Goal: Task Accomplishment & Management: Manage account settings

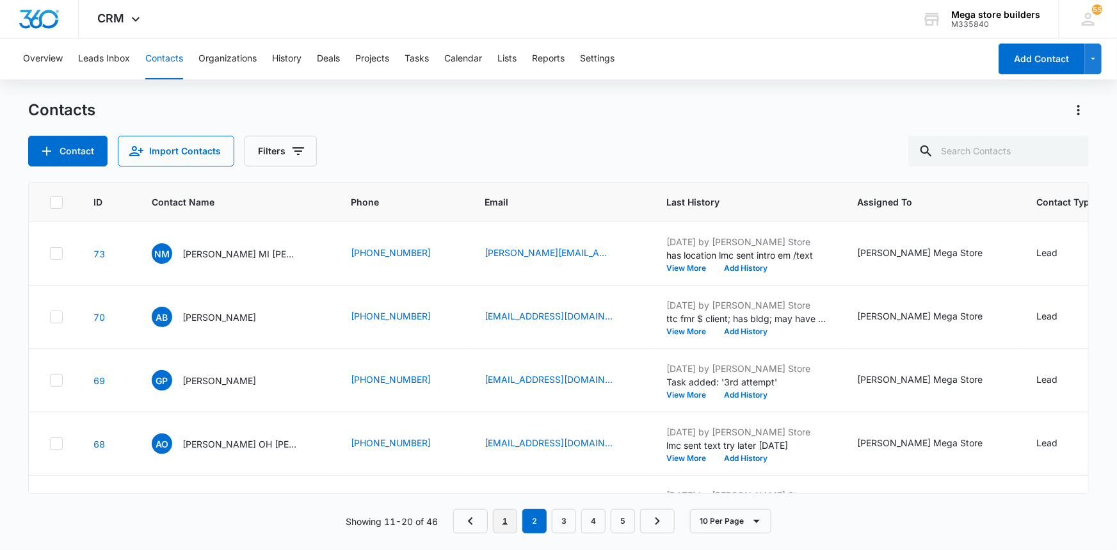
click at [515, 518] on link "1" at bounding box center [505, 521] width 24 height 24
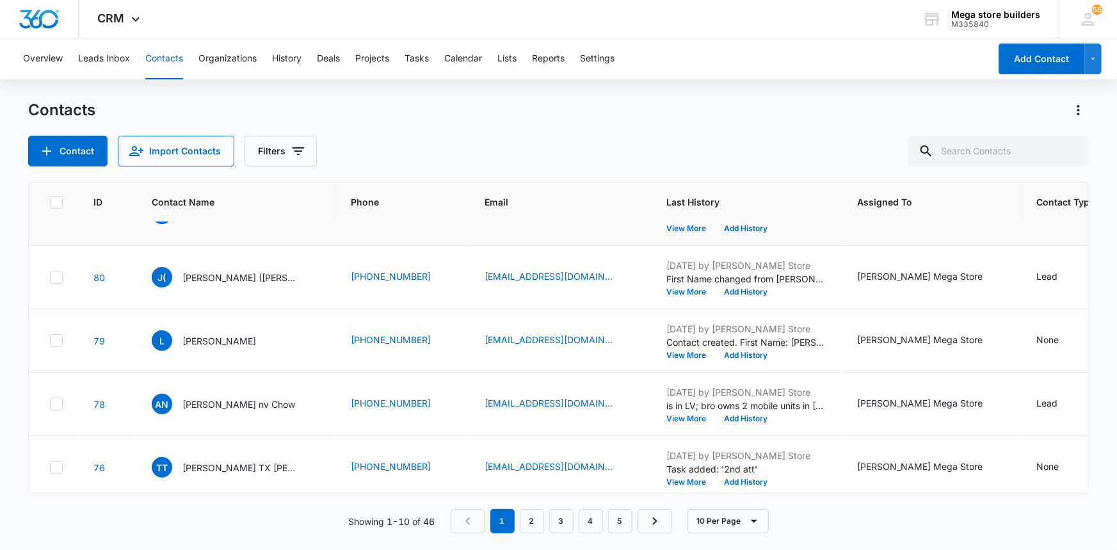
scroll to position [232, 0]
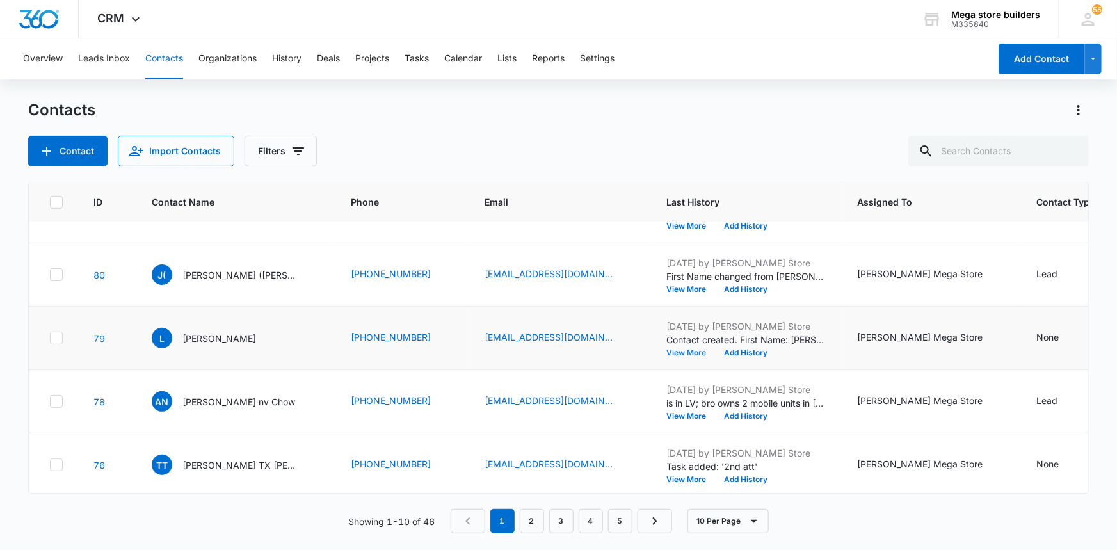
click at [670, 353] on button "View More" at bounding box center [691, 353] width 49 height 8
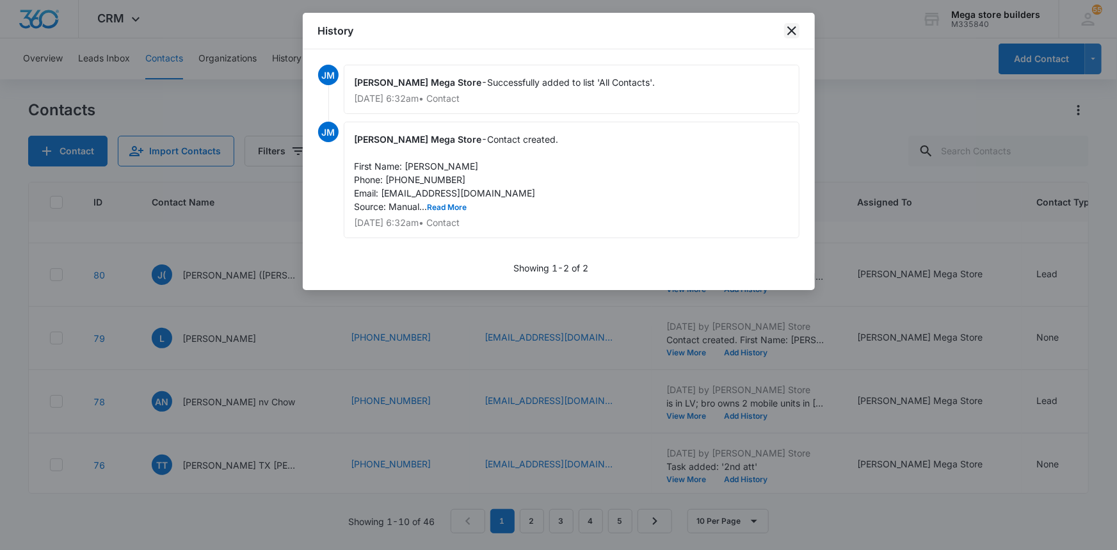
click at [785, 28] on icon "close" at bounding box center [791, 30] width 15 height 15
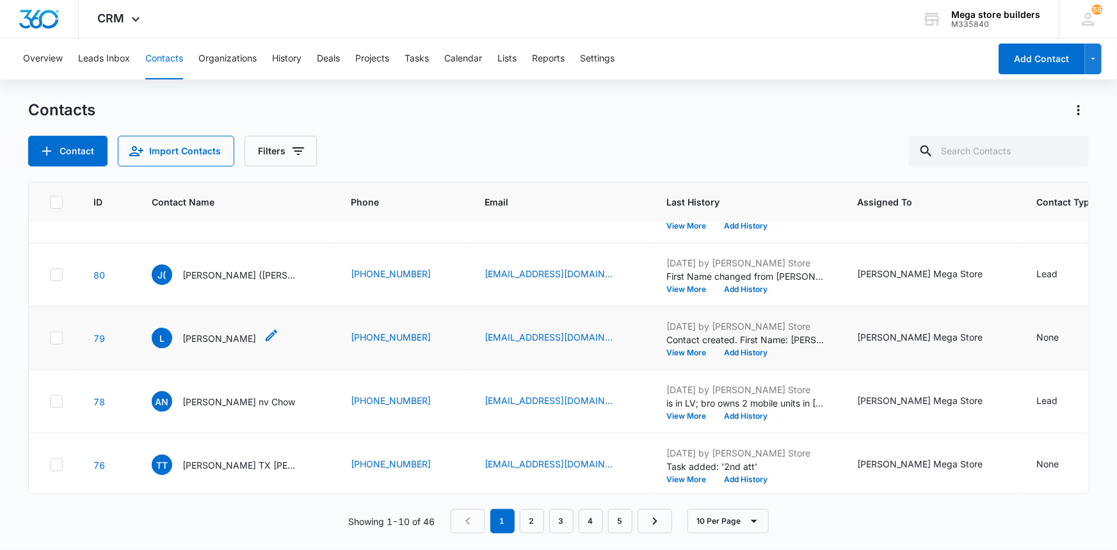
click at [215, 337] on div "[PERSON_NAME]" at bounding box center [215, 338] width 127 height 20
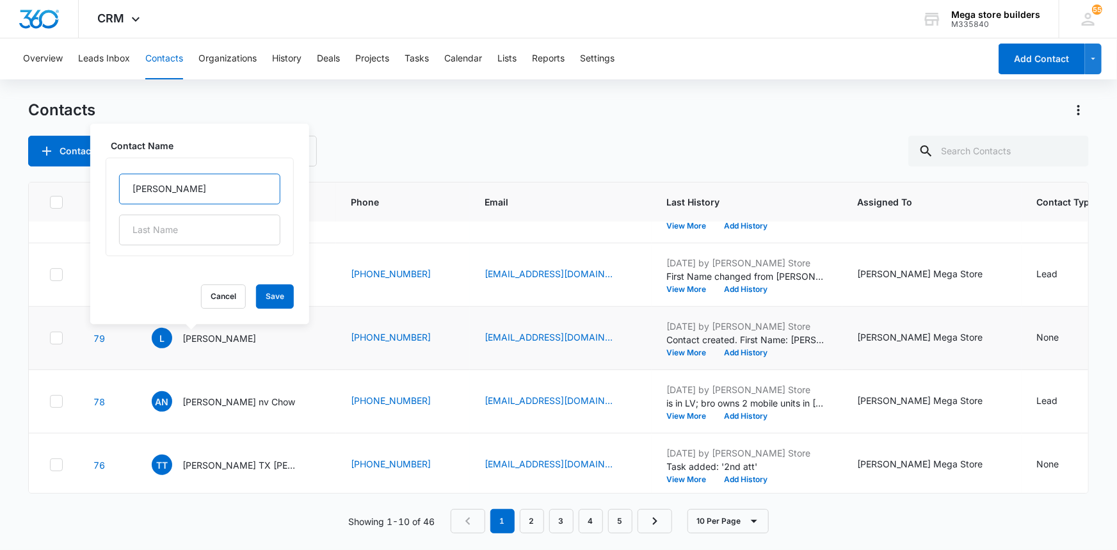
click at [211, 189] on input "[PERSON_NAME]" at bounding box center [199, 188] width 161 height 31
type input "[PERSON_NAME] OH"
click at [258, 301] on button "Save" at bounding box center [275, 296] width 38 height 24
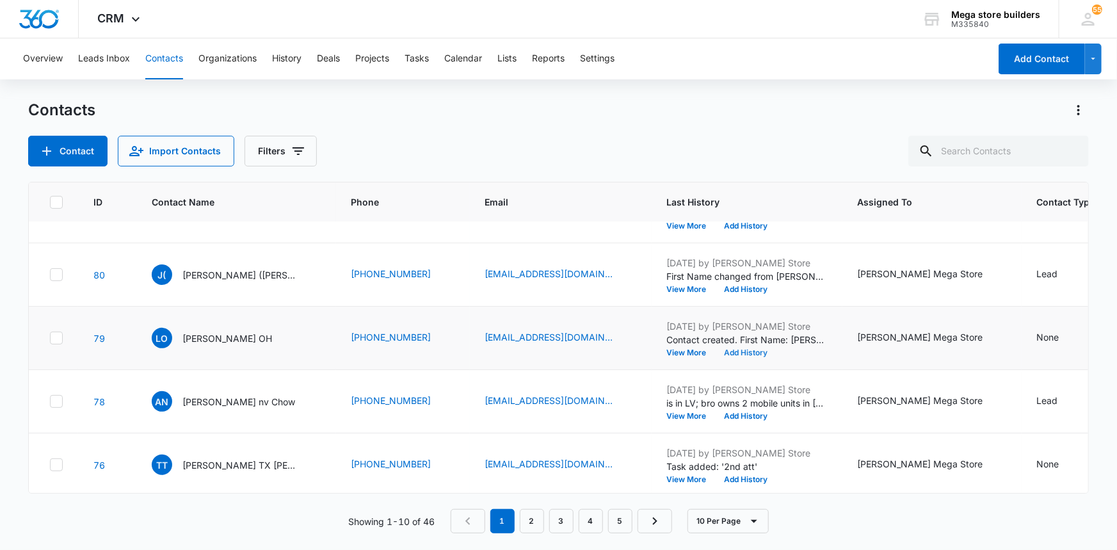
click at [717, 352] on button "Add History" at bounding box center [745, 353] width 61 height 8
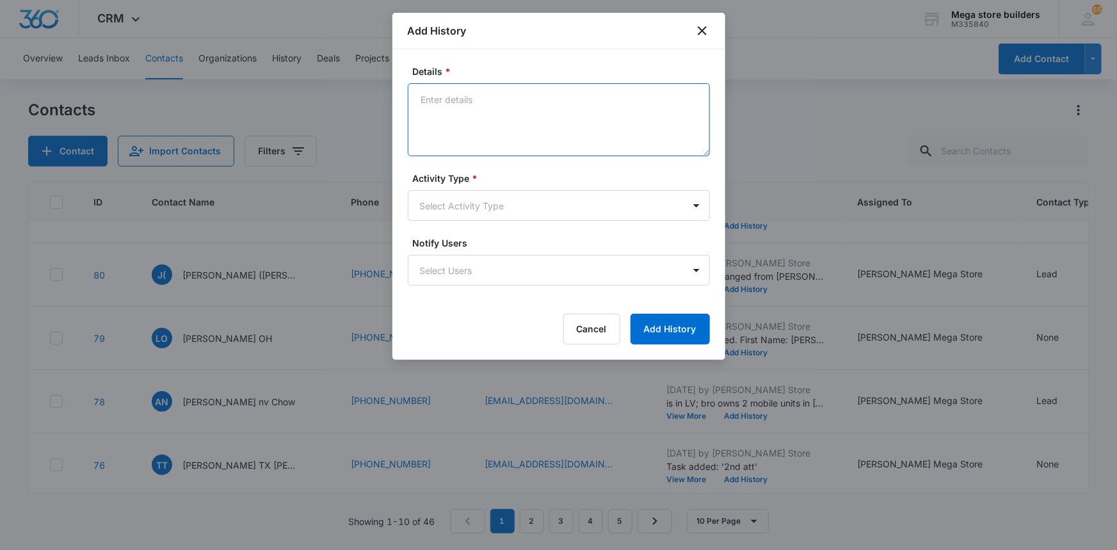
click at [451, 109] on textarea "Details *" at bounding box center [559, 119] width 302 height 73
type textarea "lmc sent intro em/text"
click at [669, 324] on button "Add History" at bounding box center [669, 329] width 79 height 31
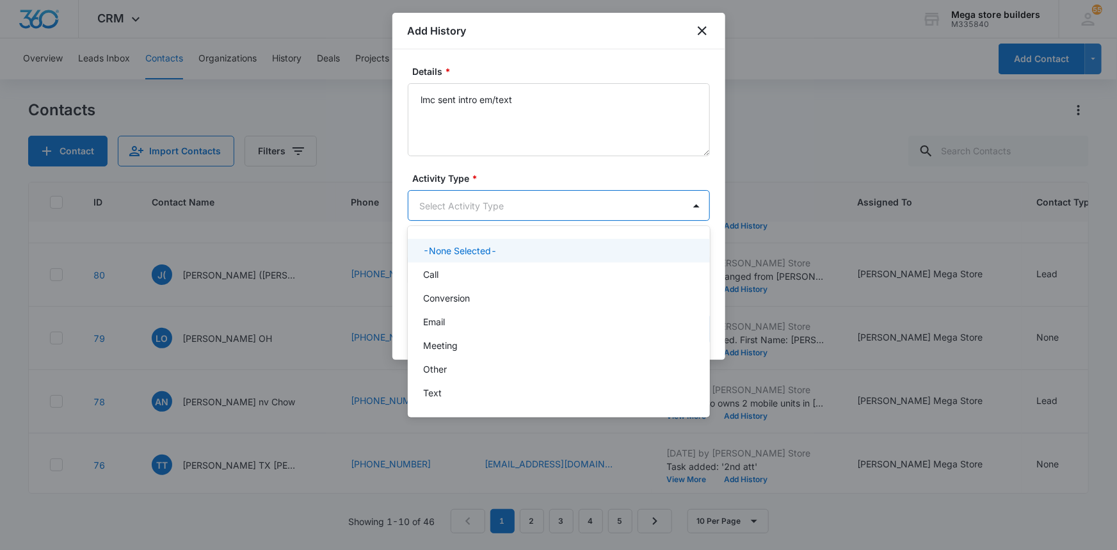
click at [544, 204] on body "CRM Apps Reputation Forms CRM Email Social Content Ads Intelligence Files Brand…" at bounding box center [558, 275] width 1117 height 550
click at [430, 273] on p "Call" at bounding box center [430, 274] width 15 height 13
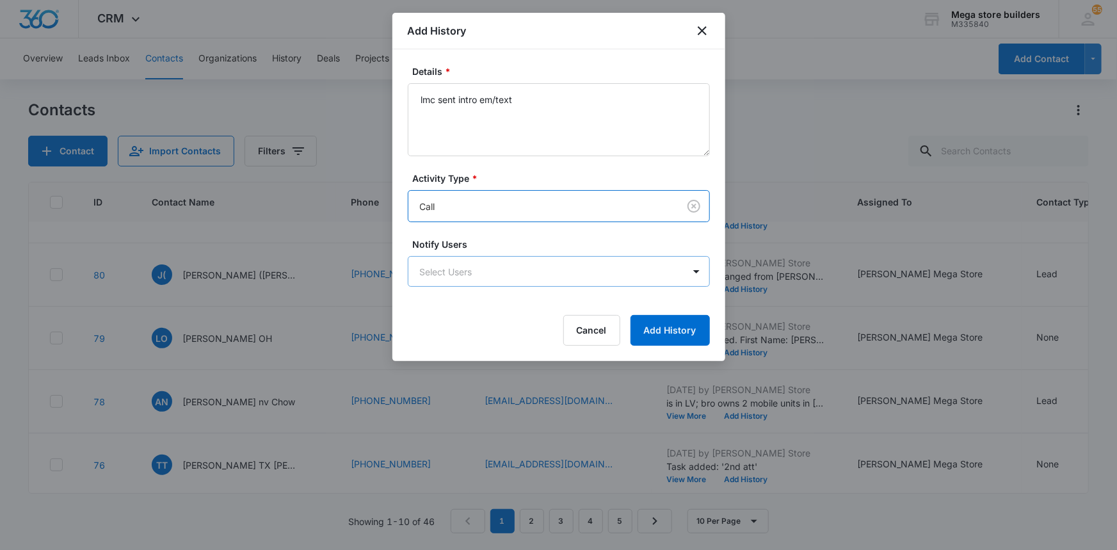
click at [456, 273] on body "CRM Apps Reputation Forms CRM Email Social Content Ads Intelligence Files Brand…" at bounding box center [558, 275] width 1117 height 550
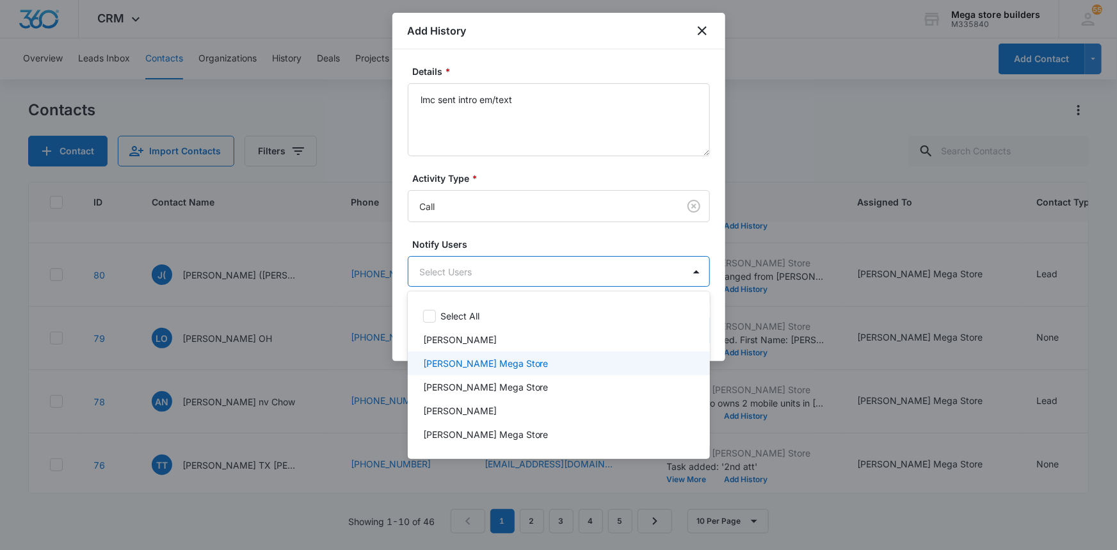
click at [467, 366] on p "[PERSON_NAME] Mega Store" at bounding box center [485, 362] width 125 height 13
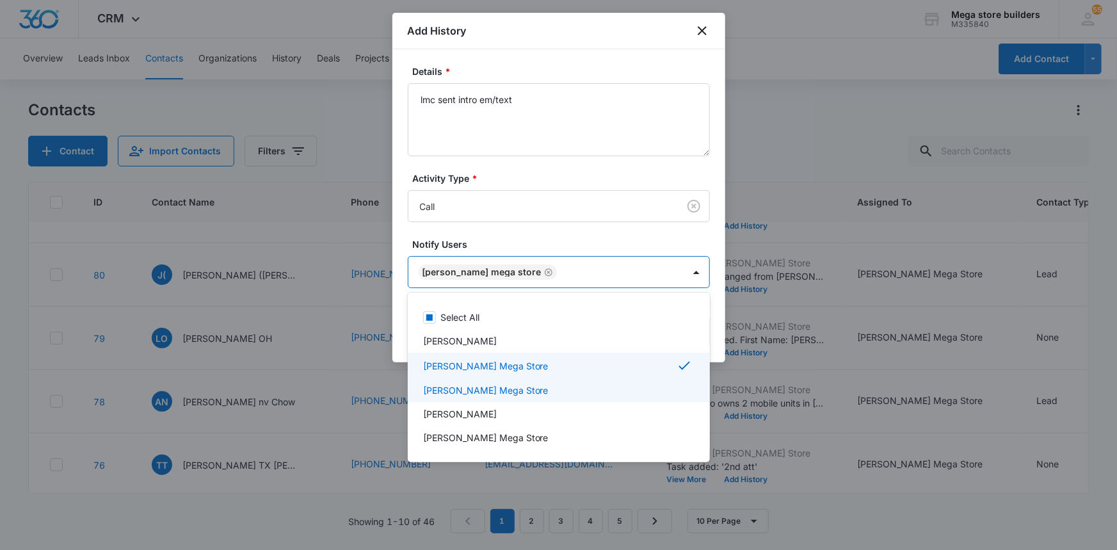
click at [807, 409] on div at bounding box center [558, 275] width 1117 height 550
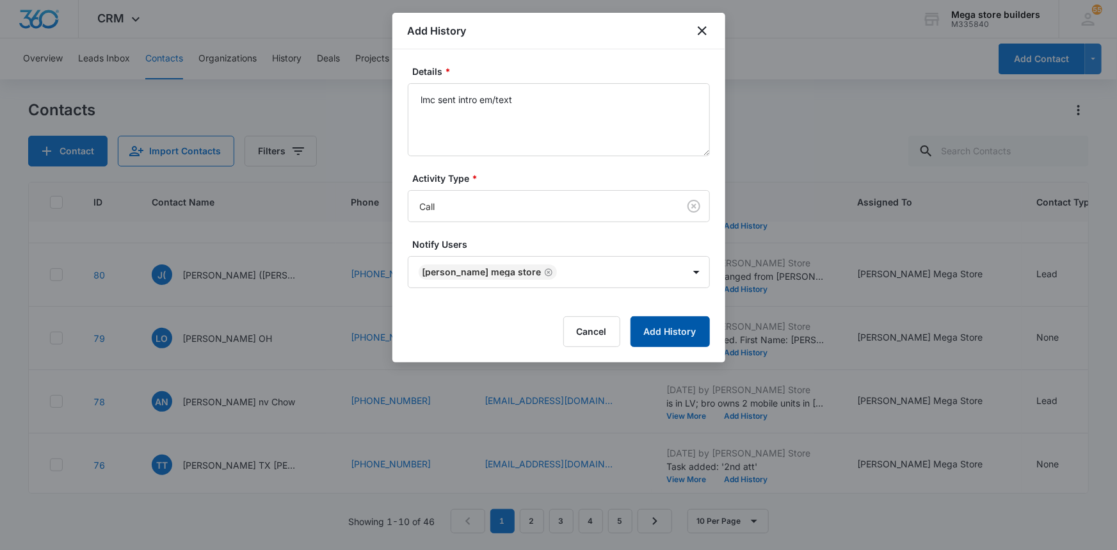
click at [657, 328] on button "Add History" at bounding box center [669, 331] width 79 height 31
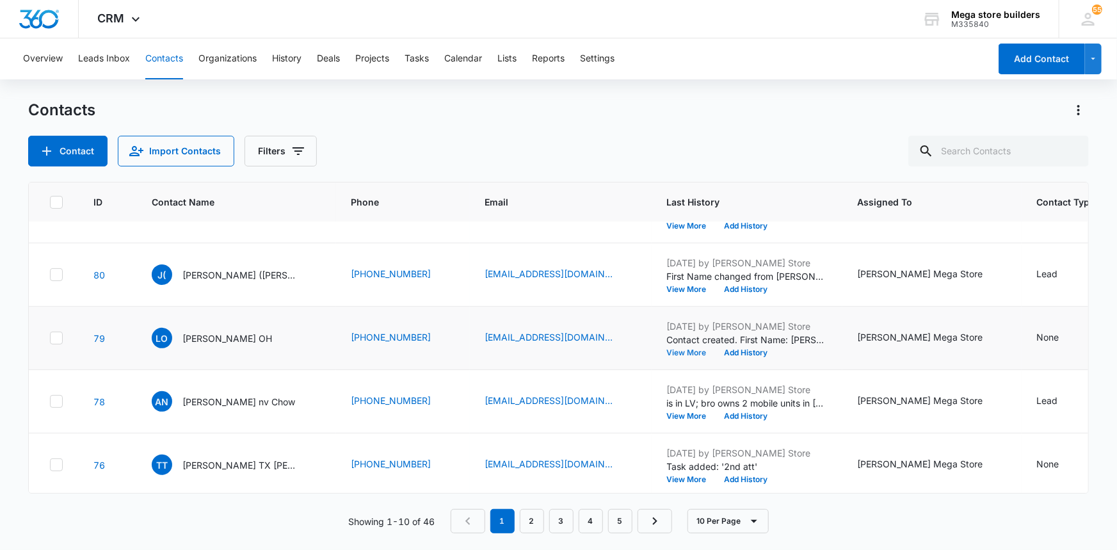
click at [667, 351] on button "View More" at bounding box center [691, 353] width 49 height 8
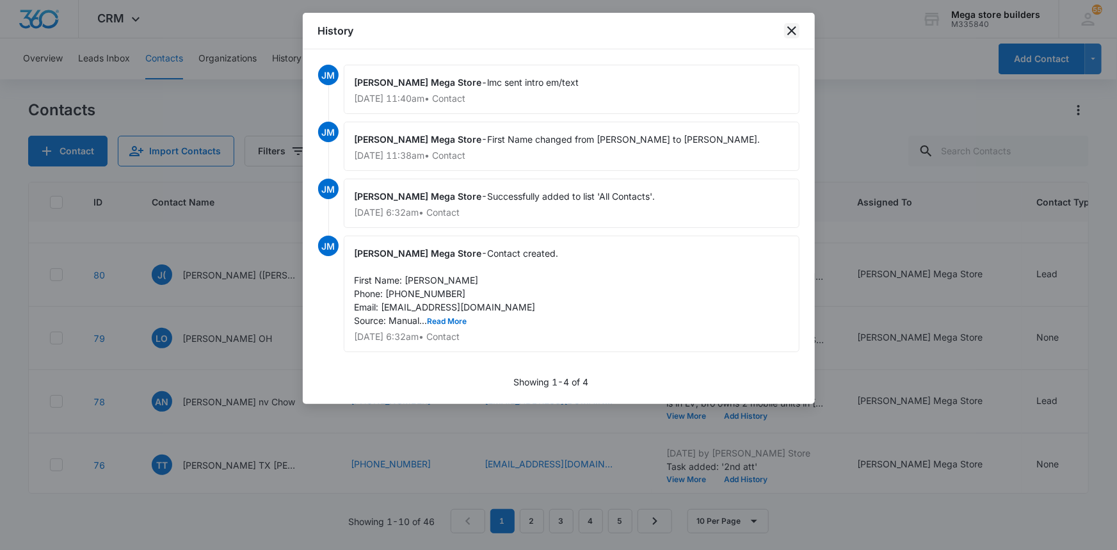
click at [788, 28] on icon "close" at bounding box center [791, 30] width 9 height 9
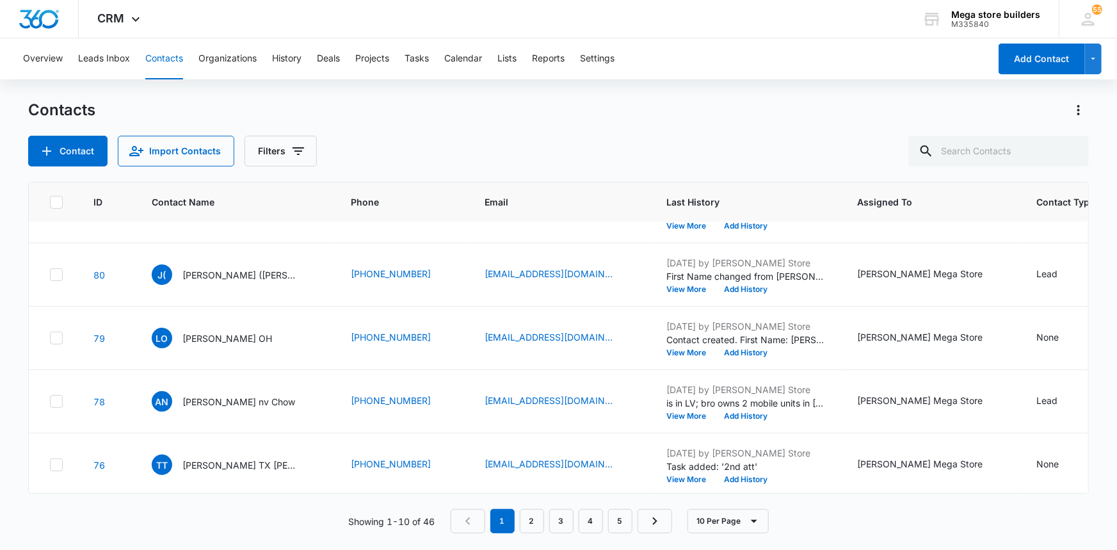
click at [432, 56] on div "Overview Leads Inbox Contacts Organizations History Deals Projects Tasks Calend…" at bounding box center [502, 58] width 974 height 41
click at [413, 60] on button "Tasks" at bounding box center [416, 58] width 24 height 41
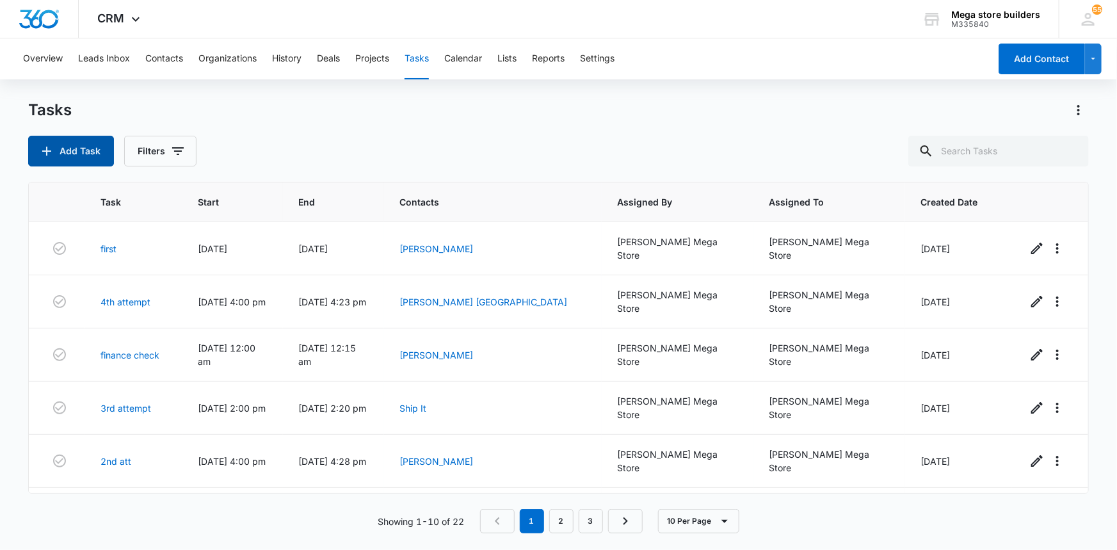
click at [92, 154] on button "Add Task" at bounding box center [71, 151] width 86 height 31
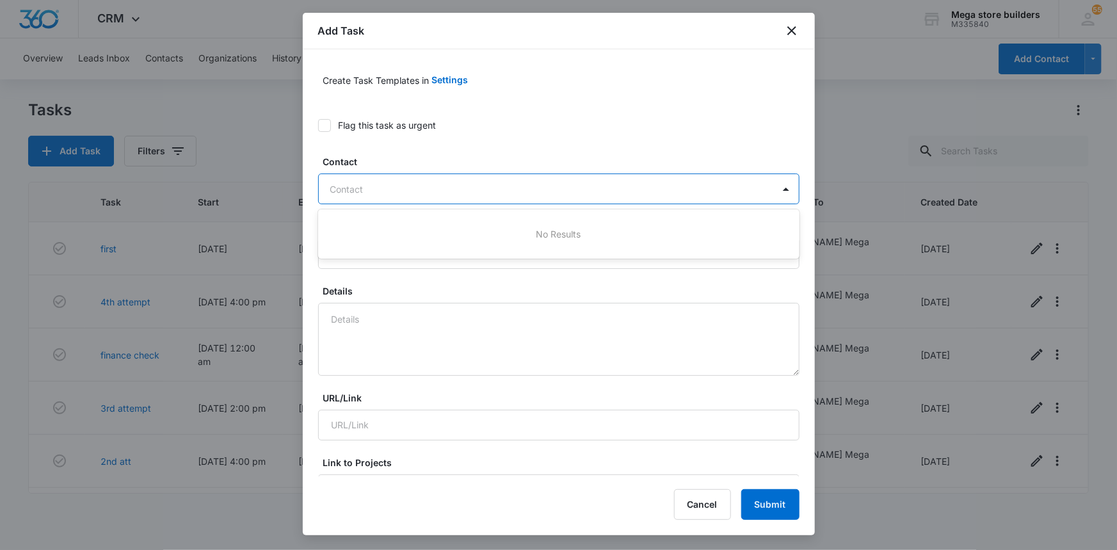
click at [408, 186] on div at bounding box center [551, 189] width 442 height 16
type input "[PERSON_NAME]"
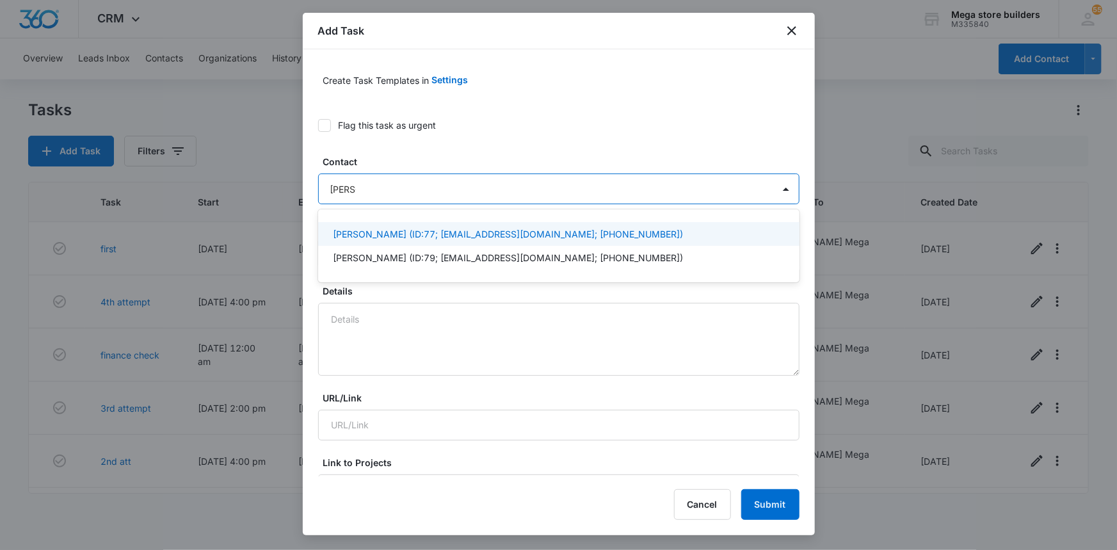
click at [413, 243] on div "[PERSON_NAME] (ID:77; [EMAIL_ADDRESS][DOMAIN_NAME]; [PHONE_NUMBER])" at bounding box center [558, 234] width 481 height 24
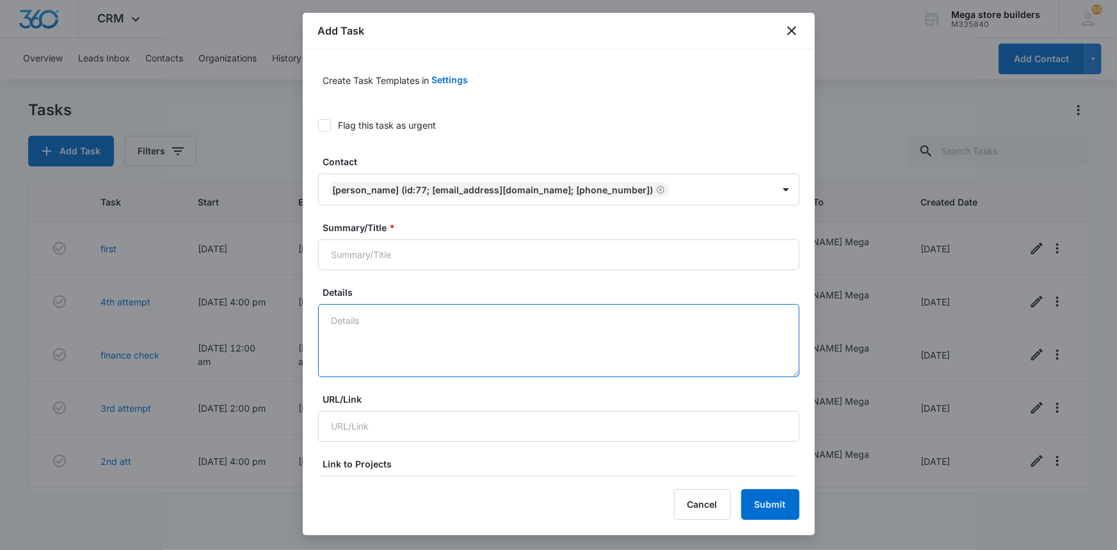
click at [406, 318] on textarea "Details" at bounding box center [558, 340] width 481 height 73
click at [383, 262] on input "Summary/Title *" at bounding box center [558, 254] width 481 height 31
type input "2nd att"
click at [374, 360] on textarea "Details" at bounding box center [558, 340] width 481 height 73
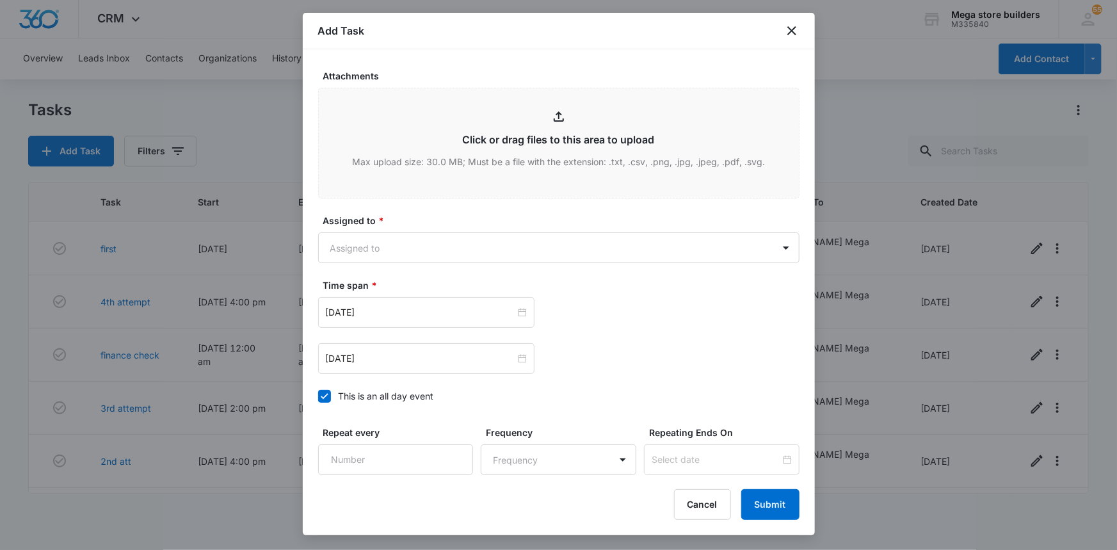
scroll to position [640, 0]
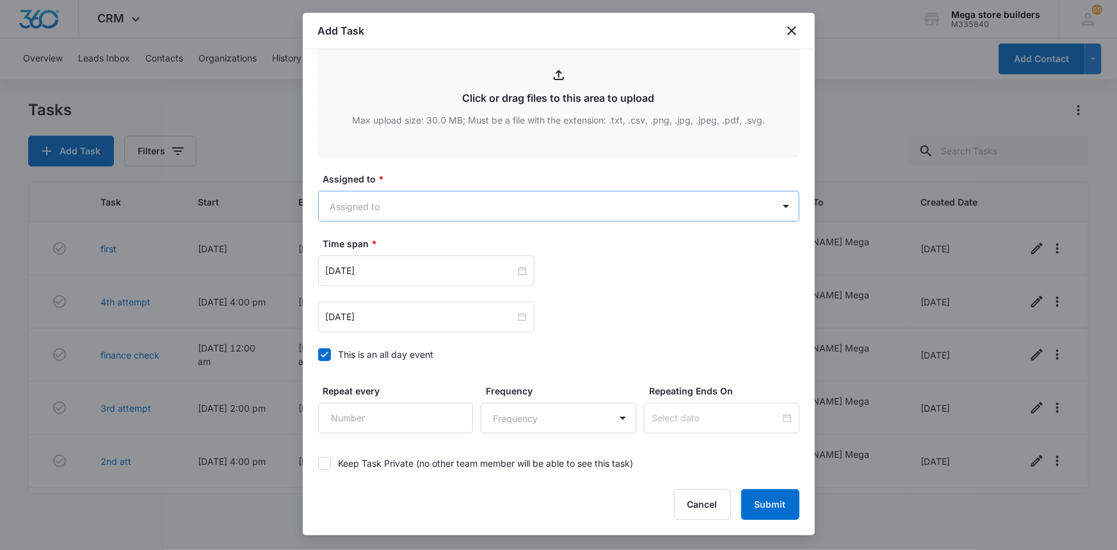
type textarea "sales"
click at [418, 211] on body "CRM Apps Reputation Forms CRM Email Social Content Ads Intelligence Files Brand…" at bounding box center [558, 275] width 1117 height 550
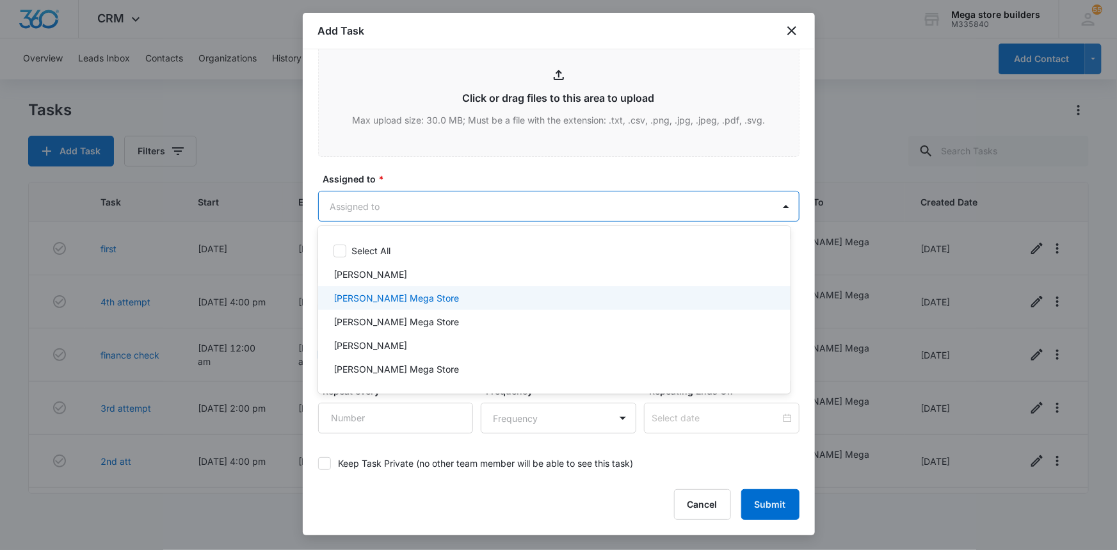
click at [390, 294] on p "[PERSON_NAME] Mega Store" at bounding box center [395, 297] width 125 height 13
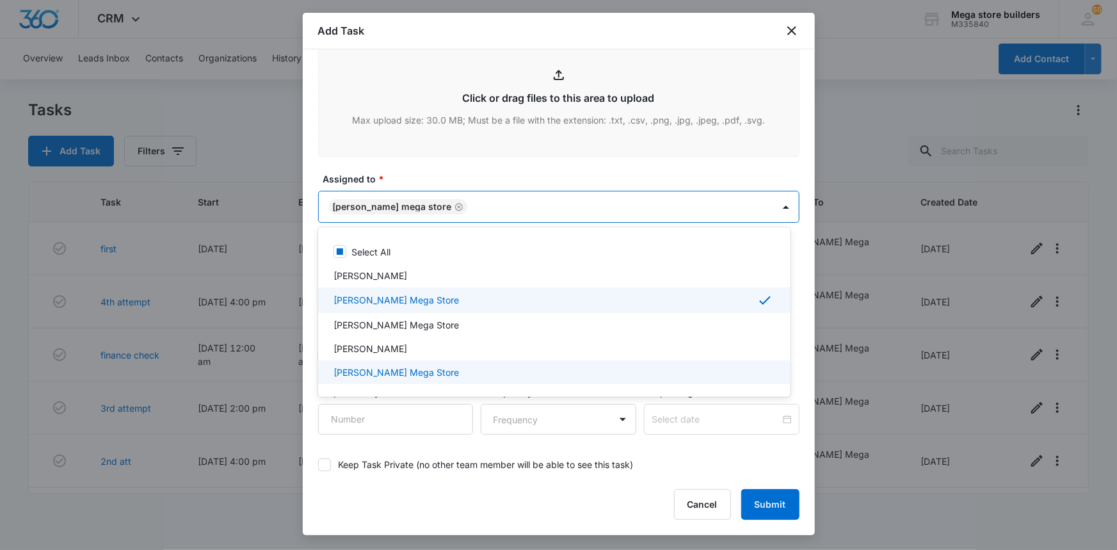
click at [574, 486] on div at bounding box center [558, 275] width 1117 height 550
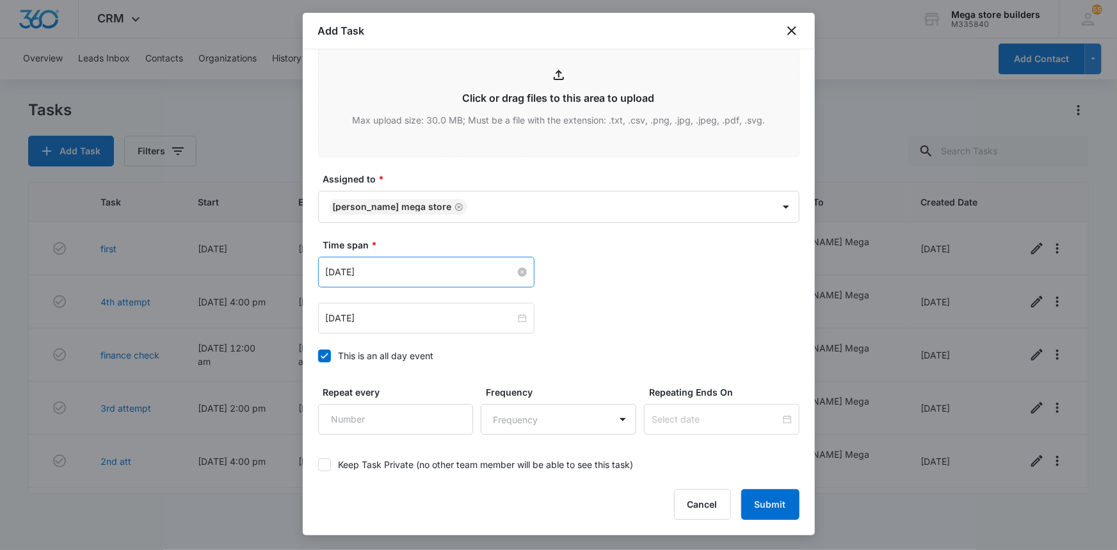
click at [426, 268] on input "[DATE]" at bounding box center [420, 272] width 189 height 14
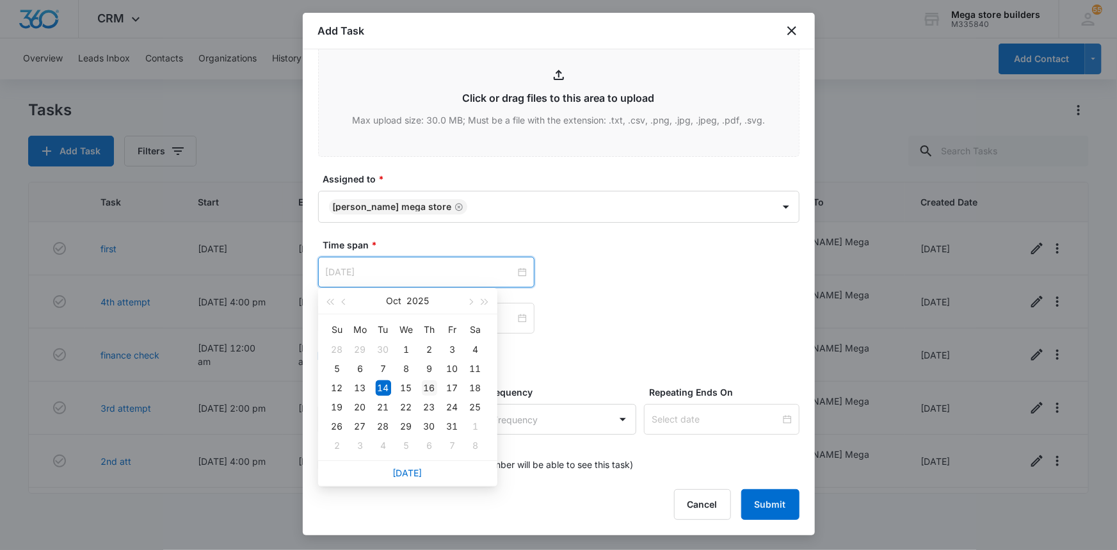
type input "[DATE]"
click at [431, 390] on div "16" at bounding box center [429, 387] width 15 height 15
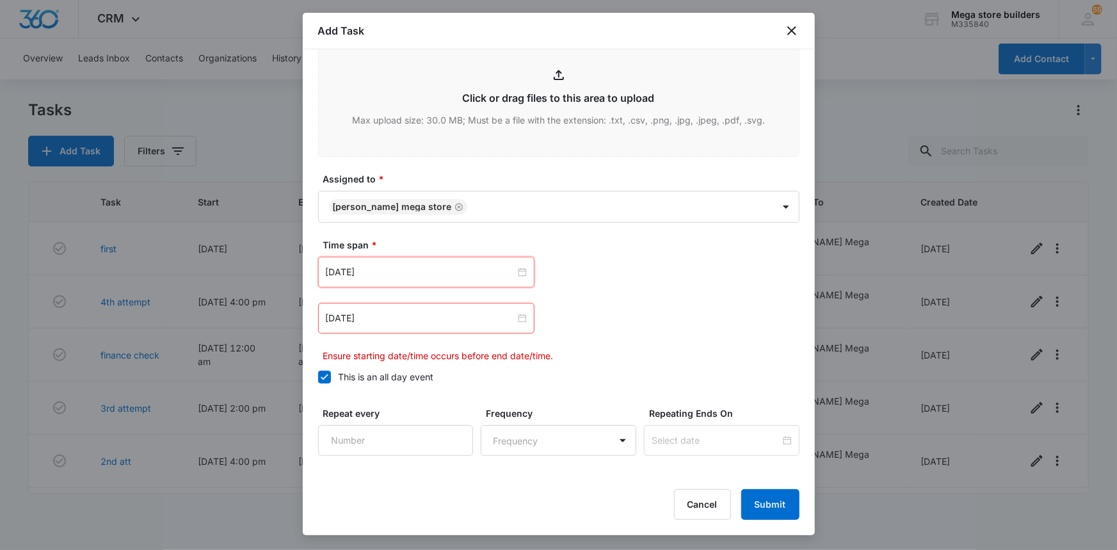
click at [321, 376] on icon at bounding box center [325, 377] width 8 height 6
click at [318, 377] on input "This is an all day event" at bounding box center [318, 377] width 0 height 0
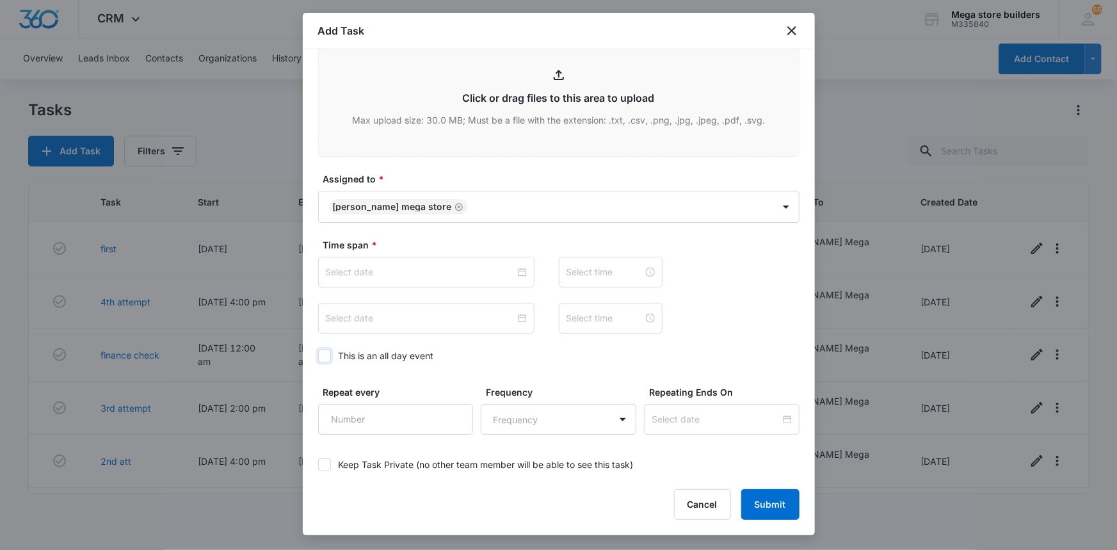
type input "[DATE]"
type input "12:00 am"
type input "[DATE]"
type input "12:00 am"
click at [431, 269] on input "[DATE]" at bounding box center [420, 272] width 189 height 14
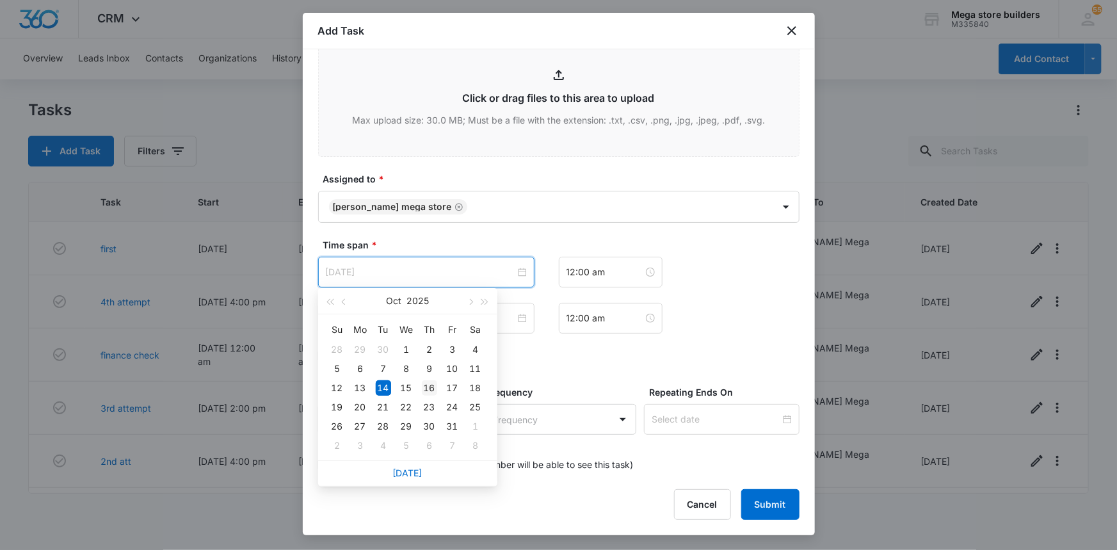
type input "[DATE]"
click at [429, 384] on div "16" at bounding box center [429, 387] width 15 height 15
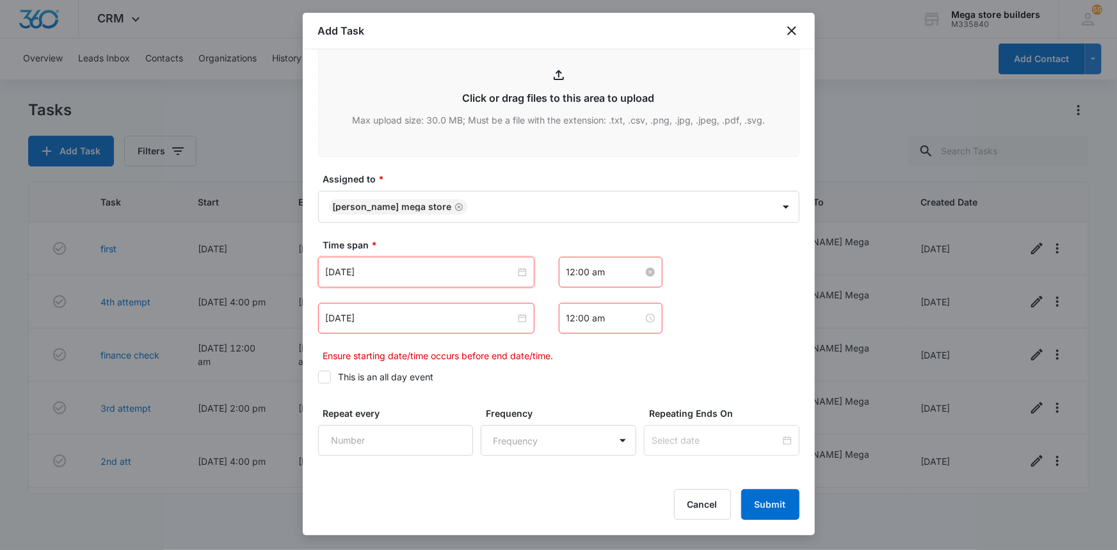
click at [609, 264] on div "12:00 am" at bounding box center [611, 272] width 104 height 31
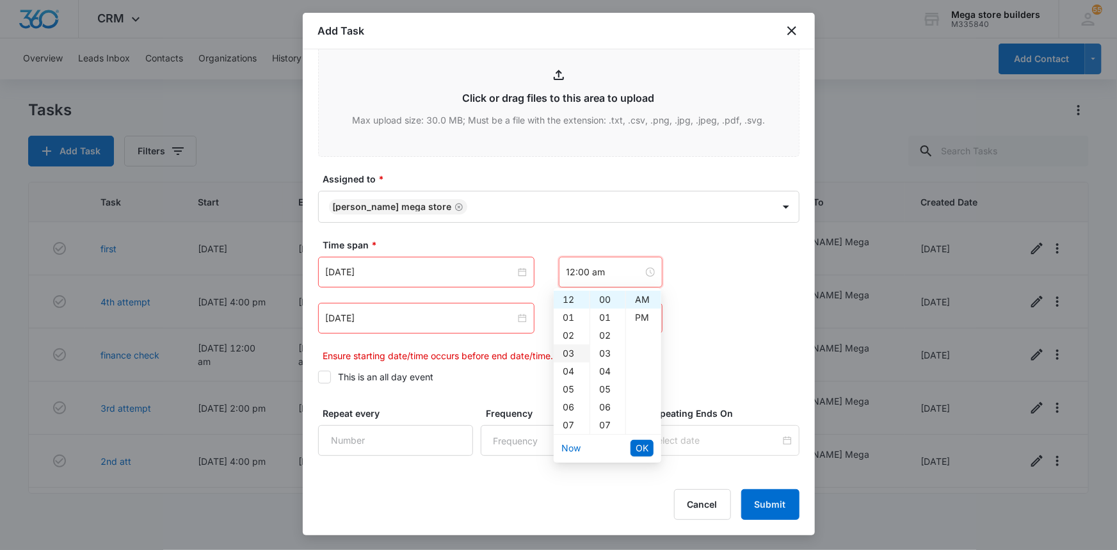
click at [567, 354] on div "03" at bounding box center [572, 353] width 36 height 18
click at [634, 313] on div "PM" at bounding box center [643, 317] width 35 height 18
type input "12:00 am"
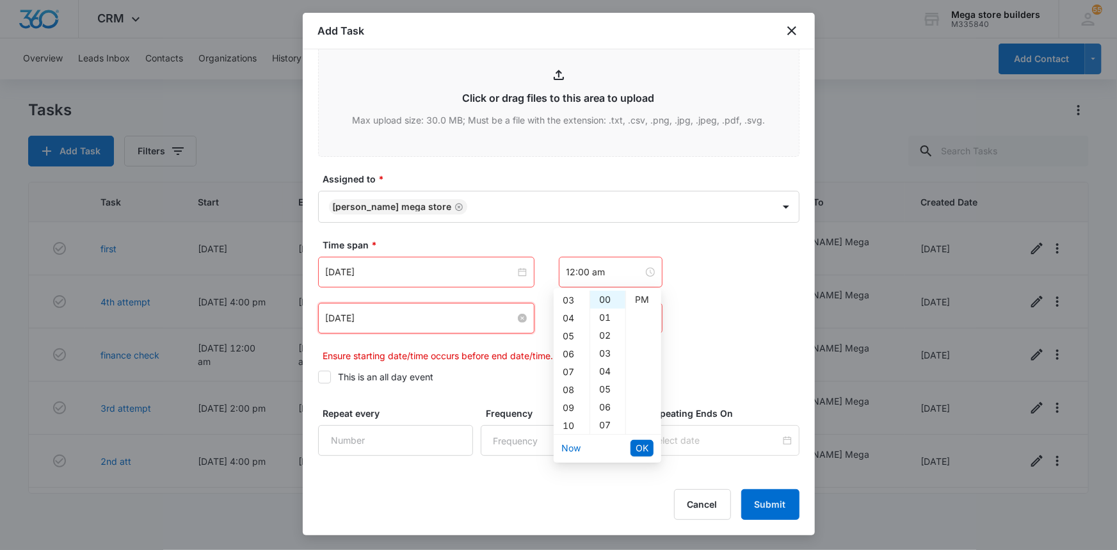
click at [406, 317] on input "[DATE]" at bounding box center [420, 318] width 189 height 14
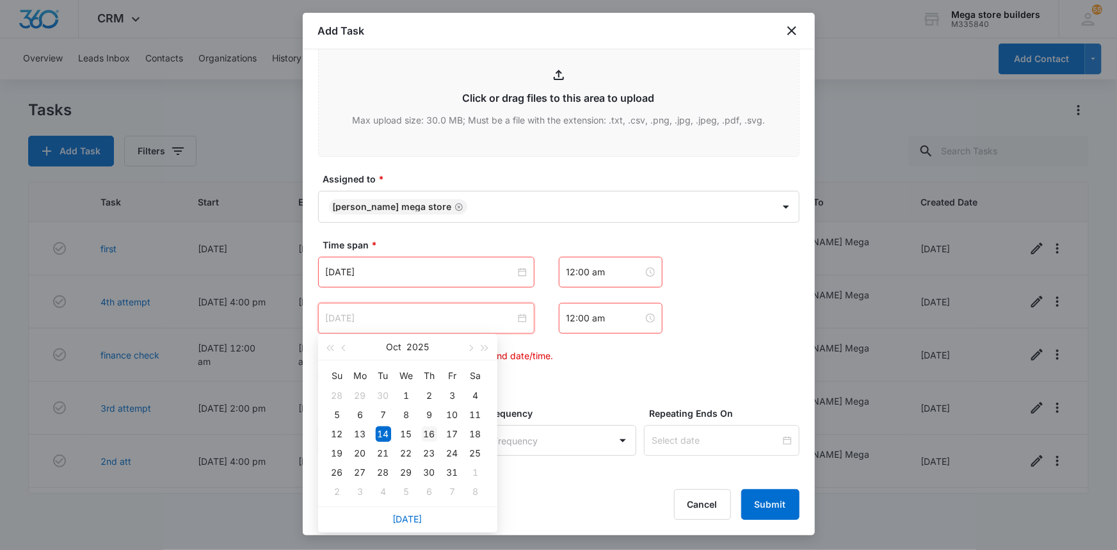
type input "[DATE]"
click at [431, 431] on div "16" at bounding box center [429, 433] width 15 height 15
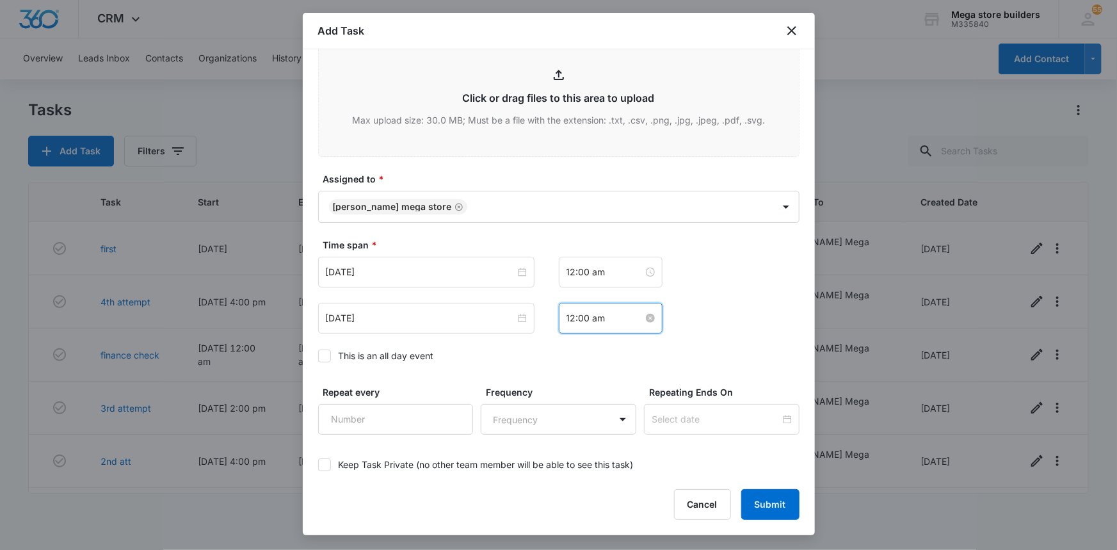
click at [595, 319] on input "12:00 am" at bounding box center [604, 318] width 77 height 14
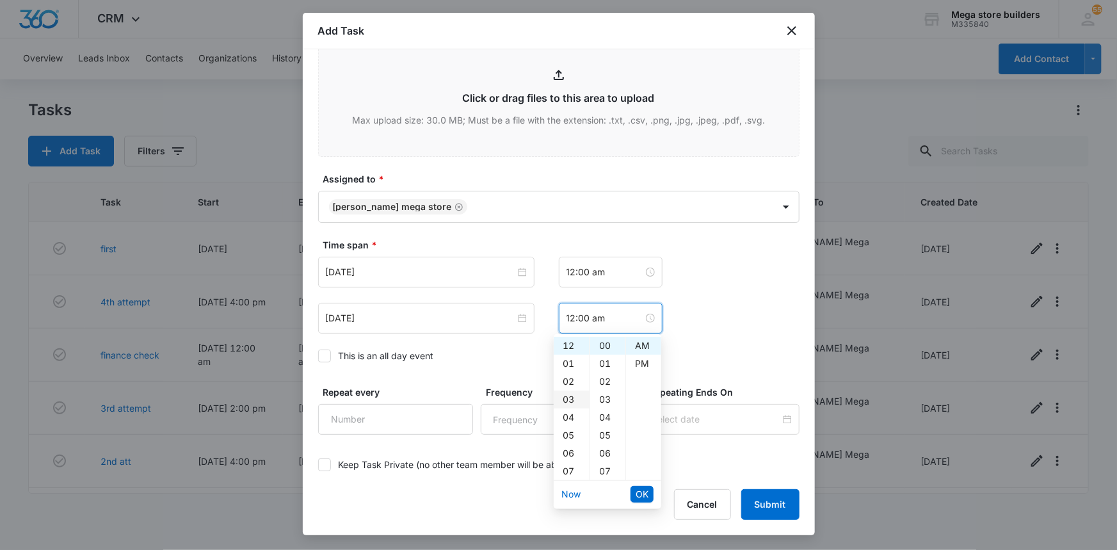
click at [563, 397] on div "03" at bounding box center [572, 399] width 36 height 18
click at [603, 472] on div "20" at bounding box center [607, 472] width 35 height 18
click at [637, 358] on div "PM" at bounding box center [643, 364] width 35 height 18
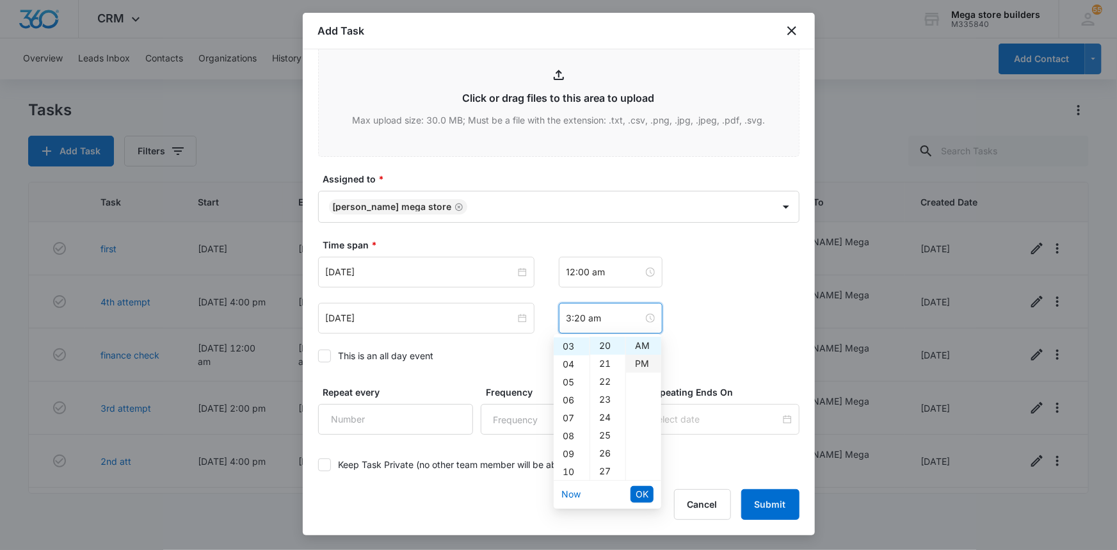
type input "3:20 pm"
click at [639, 490] on span "OK" at bounding box center [641, 494] width 13 height 14
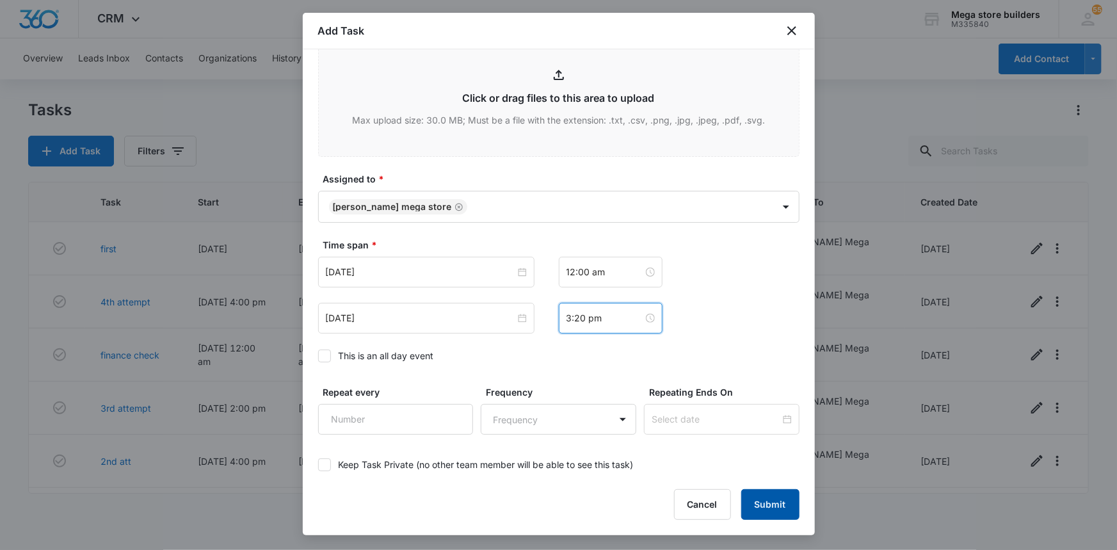
drag, startPoint x: 765, startPoint y: 493, endPoint x: 763, endPoint y: 486, distance: 6.9
click at [765, 493] on button "Submit" at bounding box center [770, 504] width 58 height 31
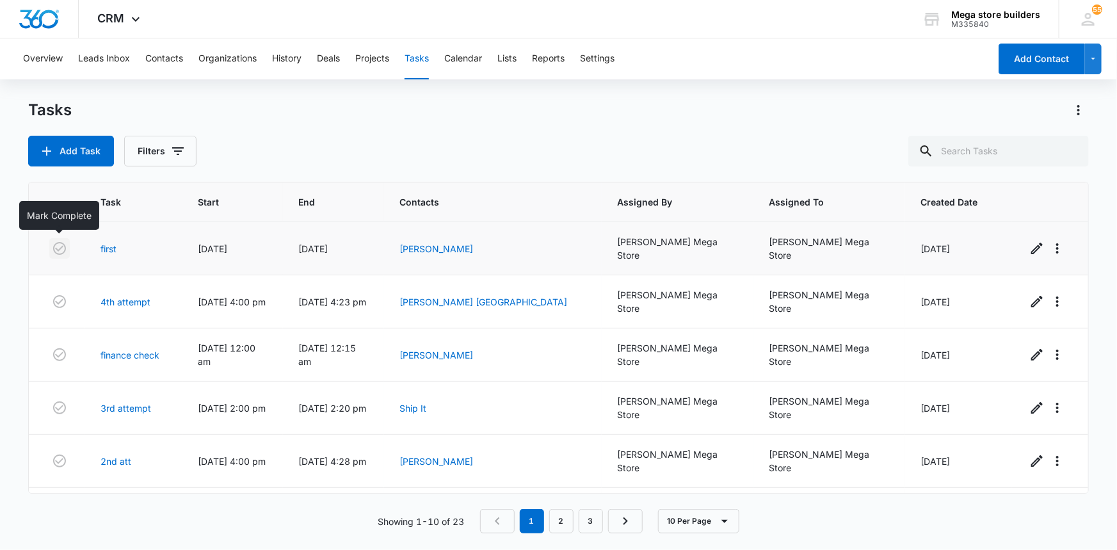
click at [58, 244] on icon "button" at bounding box center [59, 248] width 15 height 15
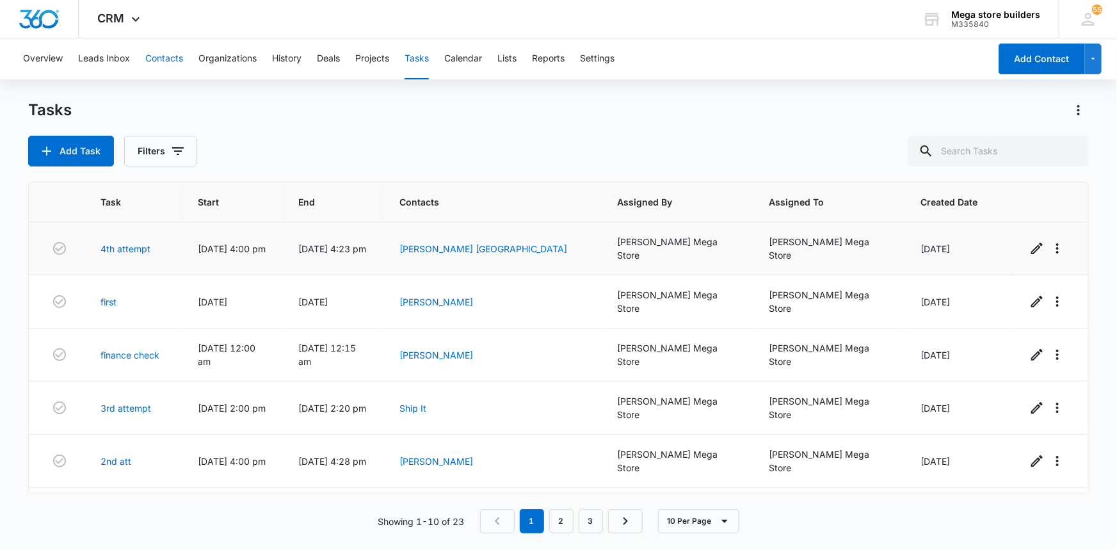
click at [169, 53] on button "Contacts" at bounding box center [164, 58] width 38 height 41
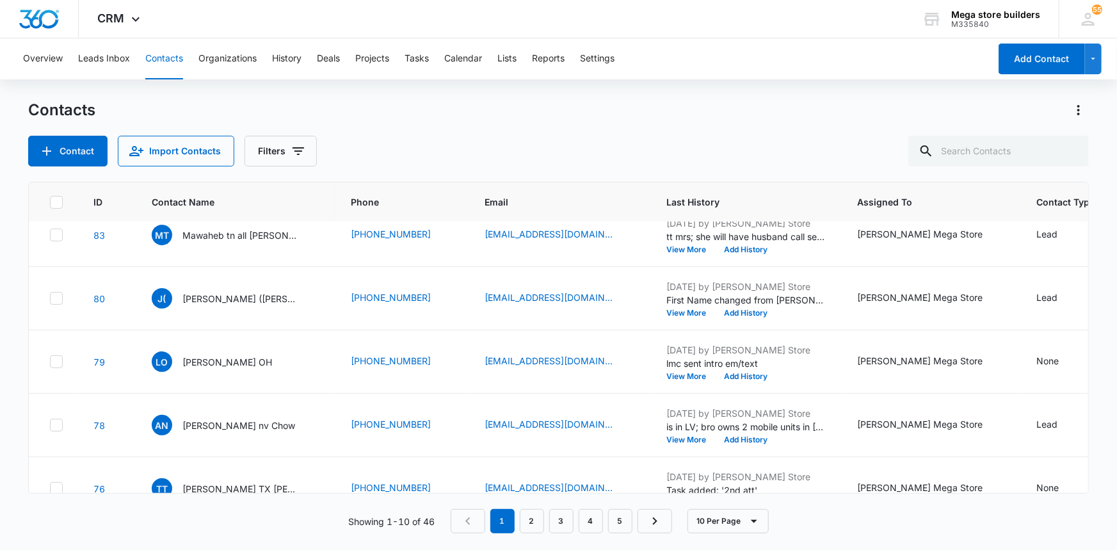
scroll to position [232, 0]
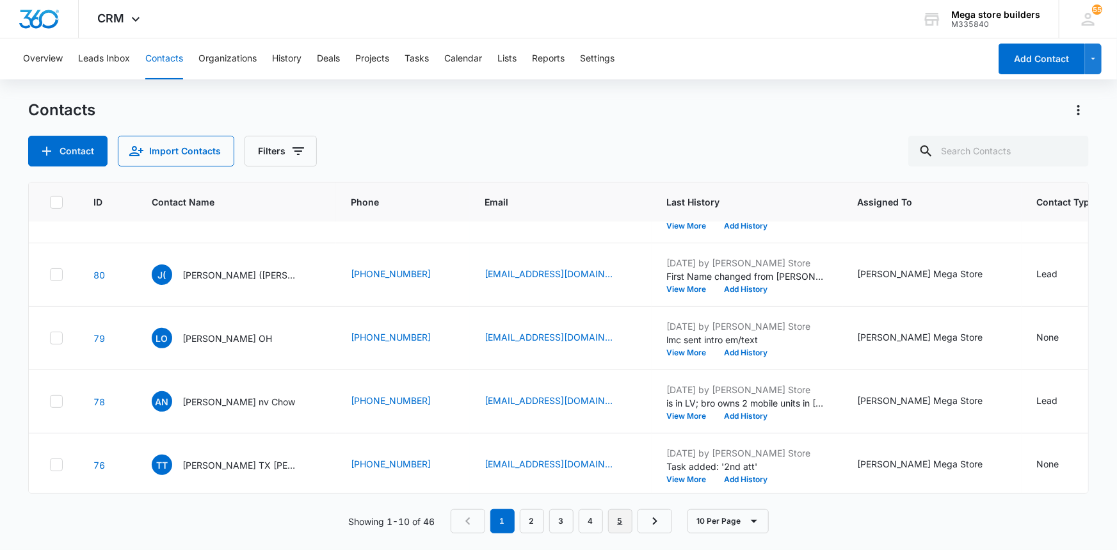
click at [614, 517] on link "5" at bounding box center [620, 521] width 24 height 24
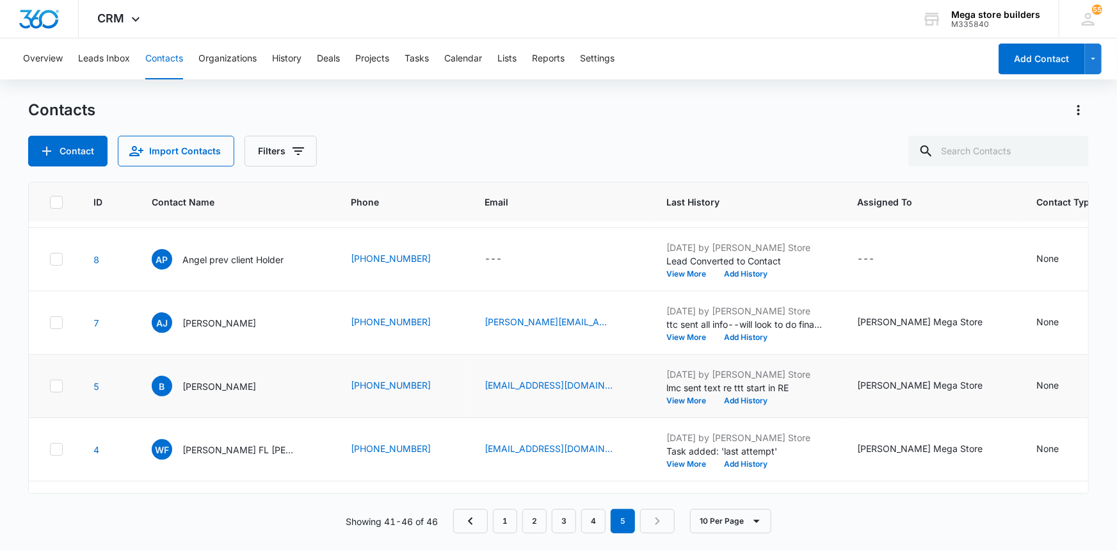
scroll to position [0, 0]
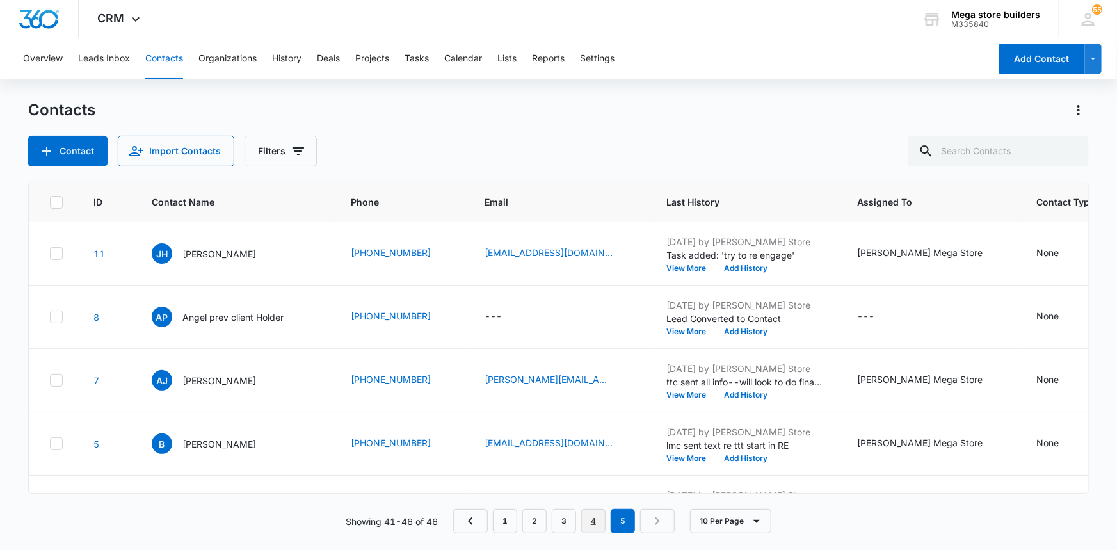
click at [592, 522] on link "4" at bounding box center [593, 521] width 24 height 24
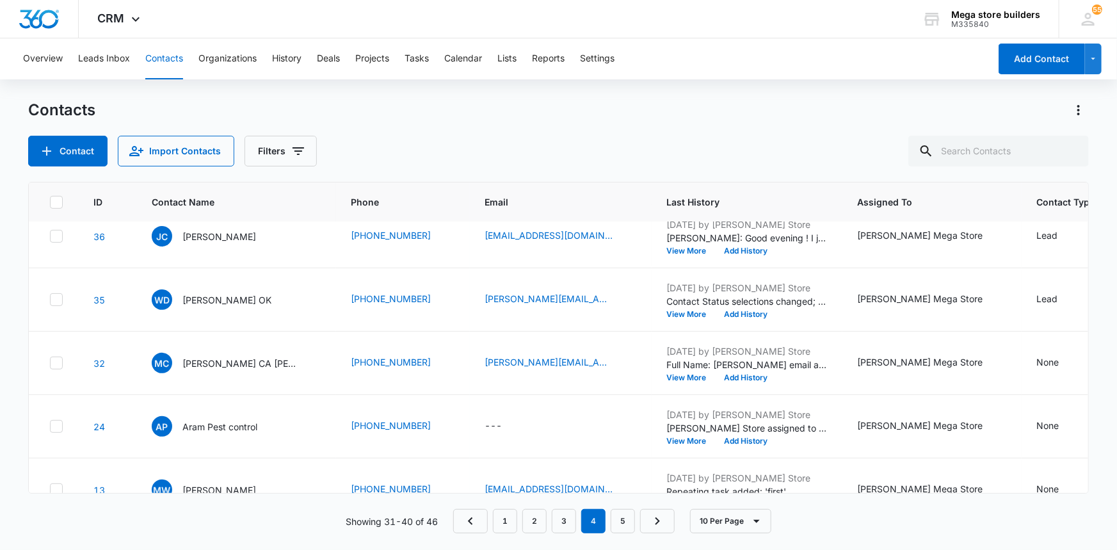
scroll to position [370, 0]
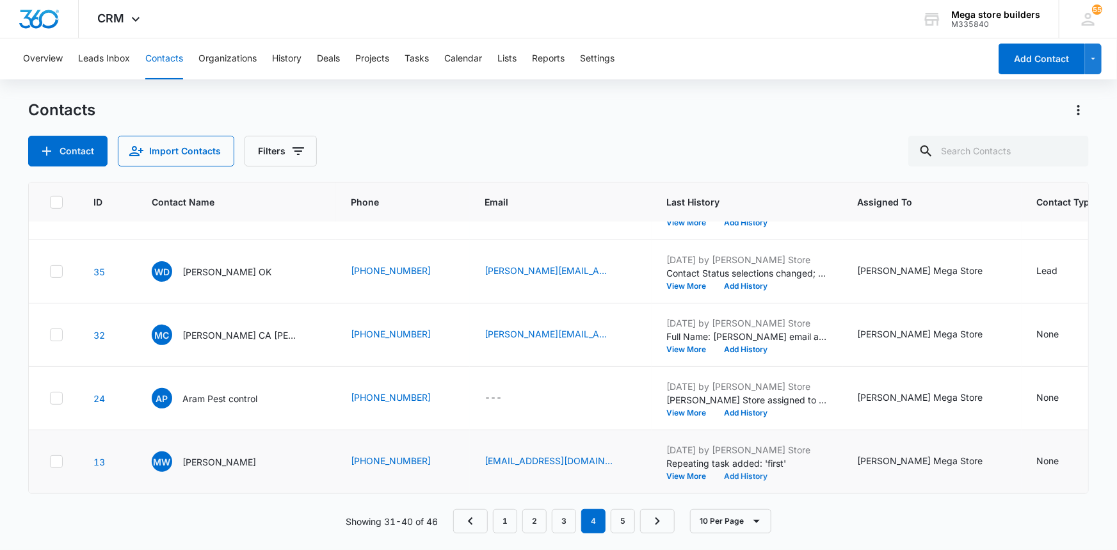
click at [736, 472] on button "Add History" at bounding box center [745, 476] width 61 height 8
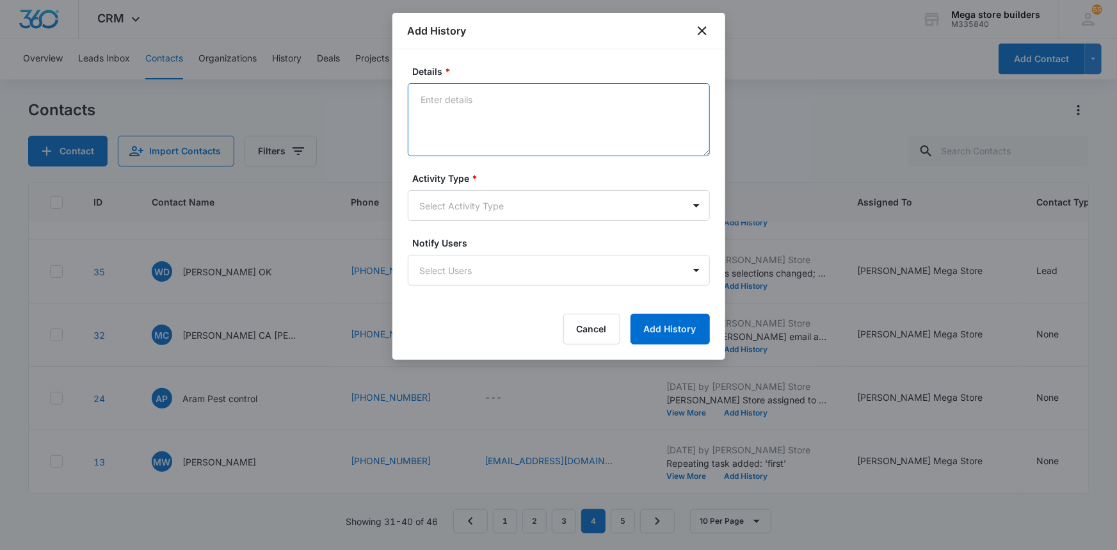
click at [449, 122] on textarea "Details *" at bounding box center [559, 119] width 302 height 73
type textarea "5th att"
click at [472, 202] on body "CRM Apps Reputation Forms CRM Email Social Content Ads Intelligence Files Brand…" at bounding box center [558, 275] width 1117 height 550
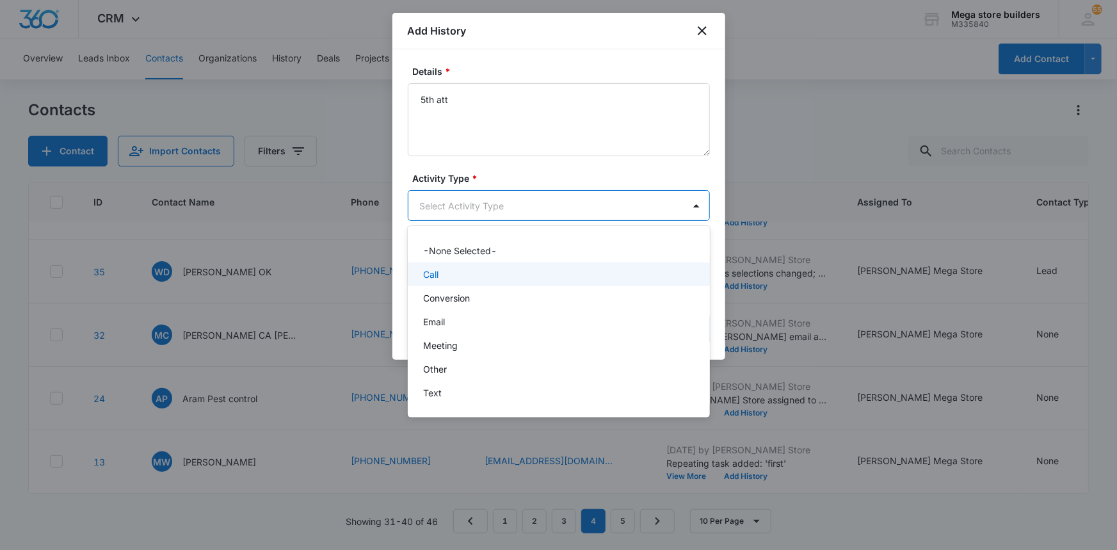
click at [442, 280] on div "Call" at bounding box center [557, 274] width 269 height 13
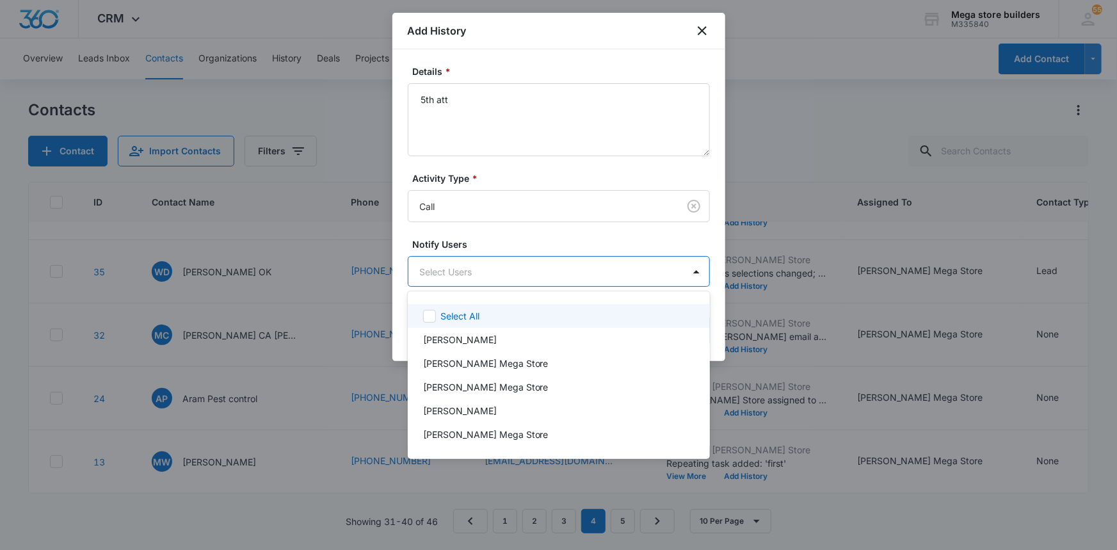
click at [614, 275] on body "CRM Apps Reputation Forms CRM Email Social Content Ads Intelligence Files Brand…" at bounding box center [558, 275] width 1117 height 550
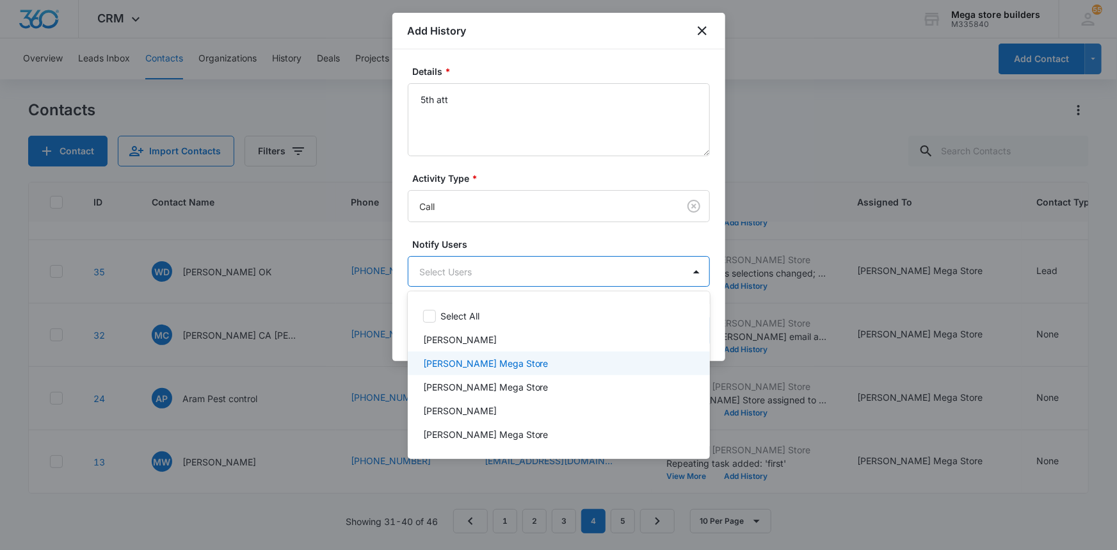
click at [483, 372] on div "[PERSON_NAME] Mega Store" at bounding box center [559, 363] width 302 height 24
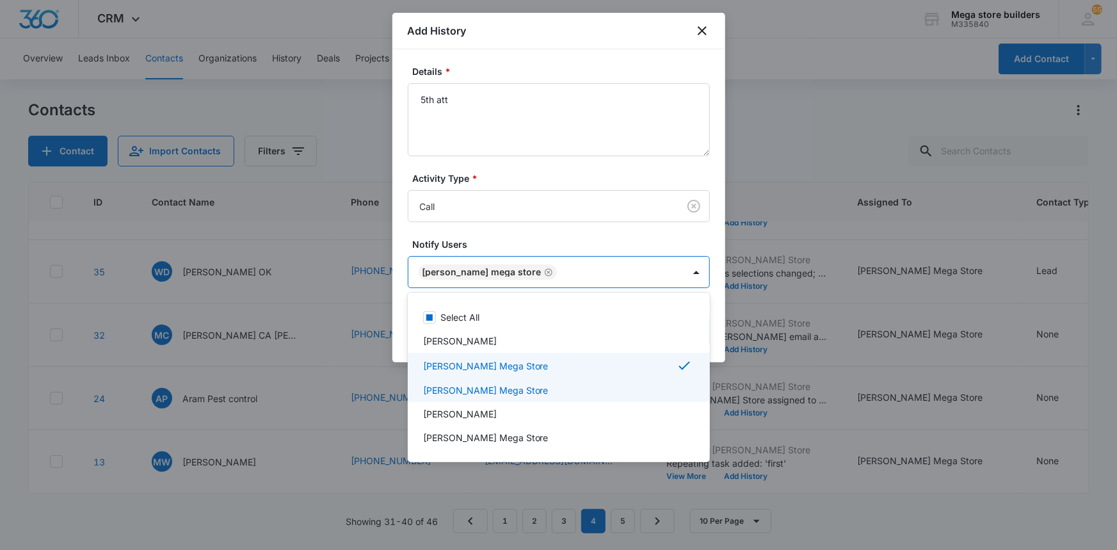
click at [852, 406] on div at bounding box center [558, 275] width 1117 height 550
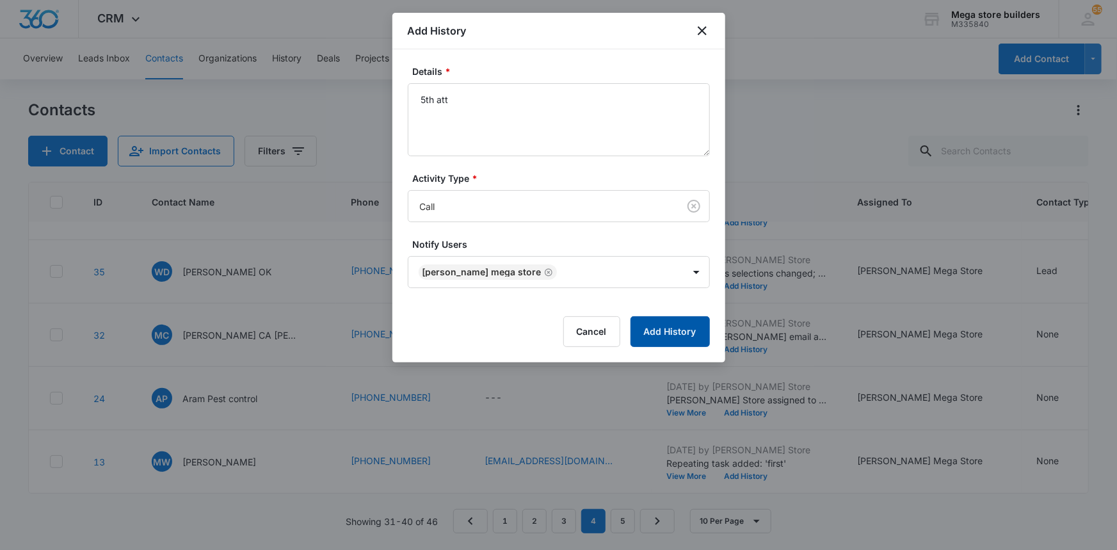
click at [657, 337] on button "Add History" at bounding box center [669, 331] width 79 height 31
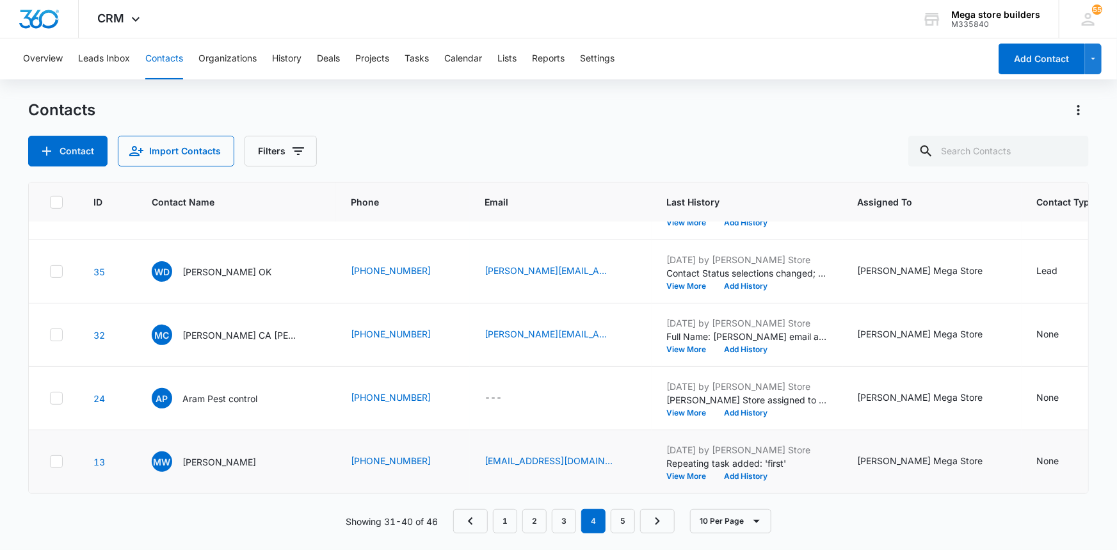
click at [54, 456] on icon at bounding box center [57, 462] width 12 height 12
click at [50, 461] on input "checkbox" at bounding box center [49, 461] width 1 height 1
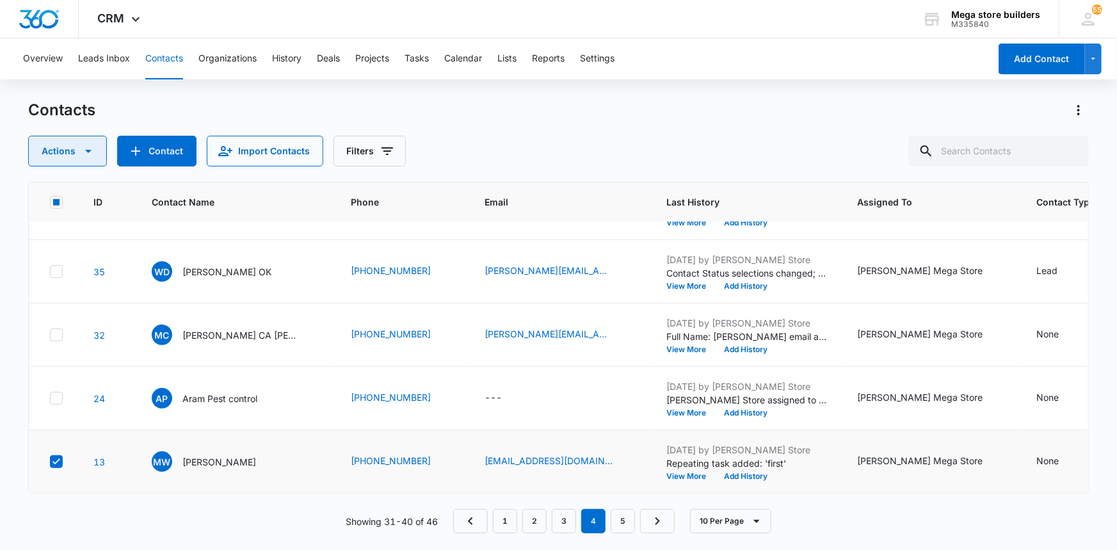
click at [88, 149] on icon "button" at bounding box center [88, 150] width 15 height 15
click at [84, 248] on div "Assign Status" at bounding box center [73, 249] width 58 height 9
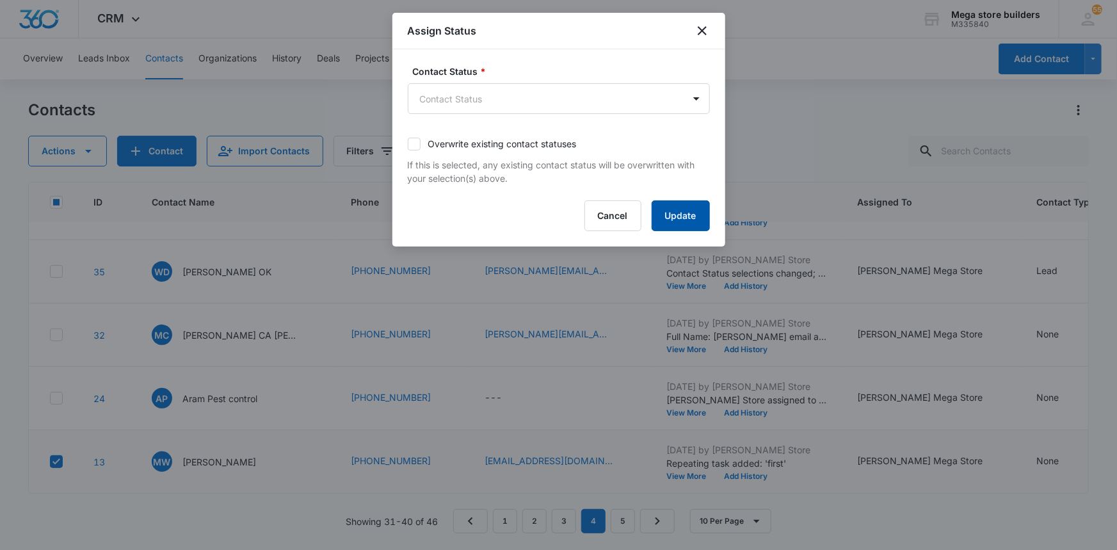
click at [669, 215] on button "Update" at bounding box center [680, 215] width 58 height 31
drag, startPoint x: 705, startPoint y: 27, endPoint x: 682, endPoint y: 35, distance: 23.7
click at [705, 28] on icon "close" at bounding box center [702, 30] width 9 height 9
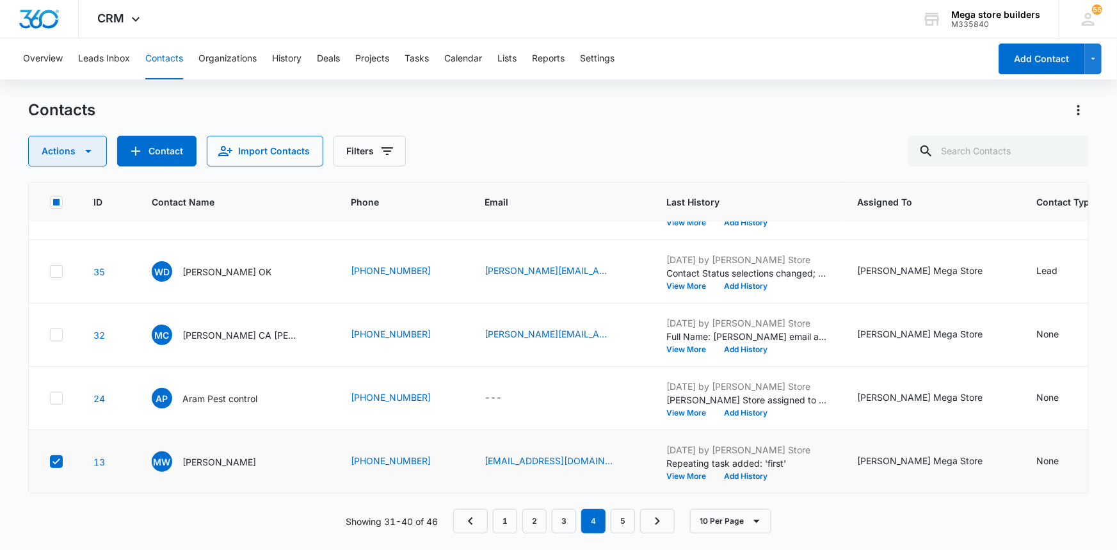
click at [58, 147] on button "Actions" at bounding box center [67, 151] width 79 height 31
click at [291, 224] on td "[PERSON_NAME]" at bounding box center [236, 208] width 200 height 63
click at [55, 456] on icon at bounding box center [57, 462] width 12 height 12
click at [50, 461] on input "checkbox" at bounding box center [49, 461] width 1 height 1
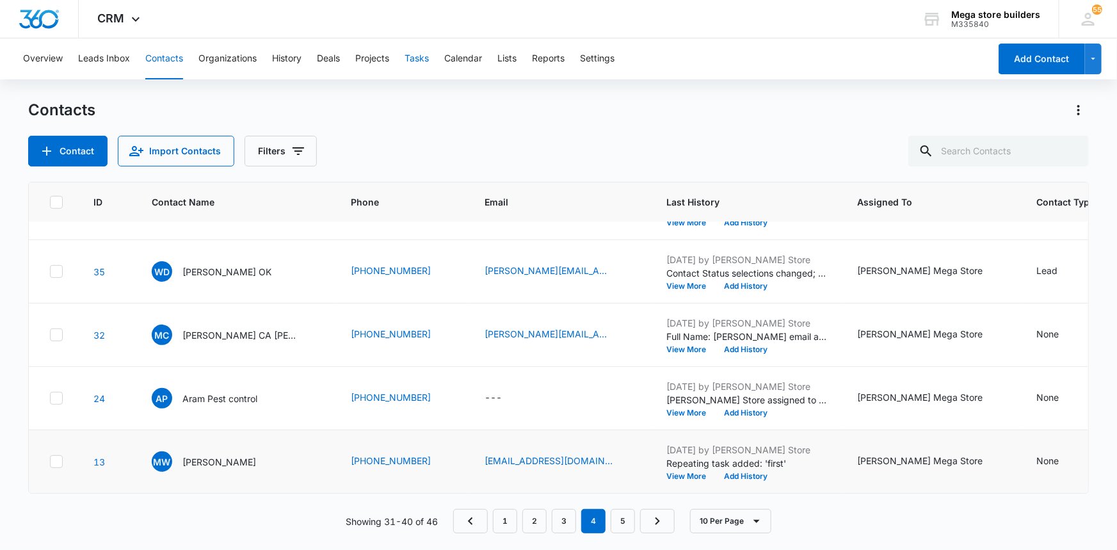
click at [422, 48] on button "Tasks" at bounding box center [416, 58] width 24 height 41
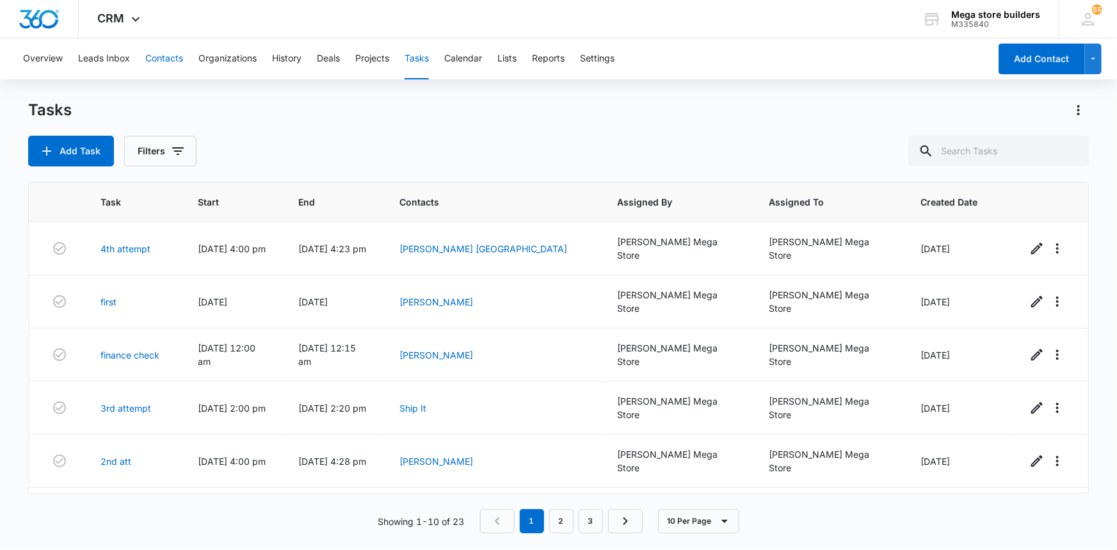
click at [161, 58] on button "Contacts" at bounding box center [164, 58] width 38 height 41
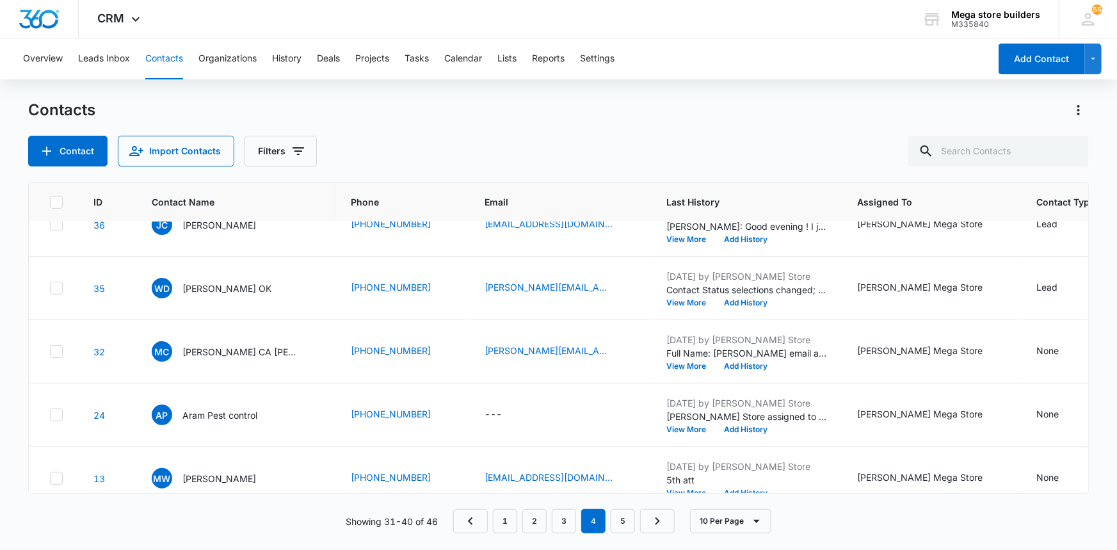
scroll to position [370, 0]
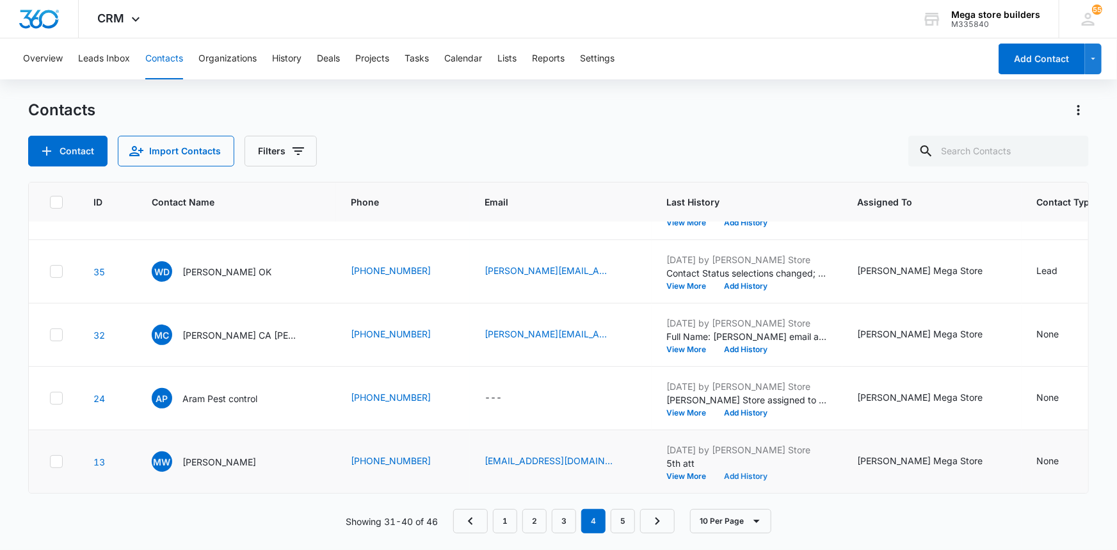
click at [725, 472] on button "Add History" at bounding box center [745, 476] width 61 height 8
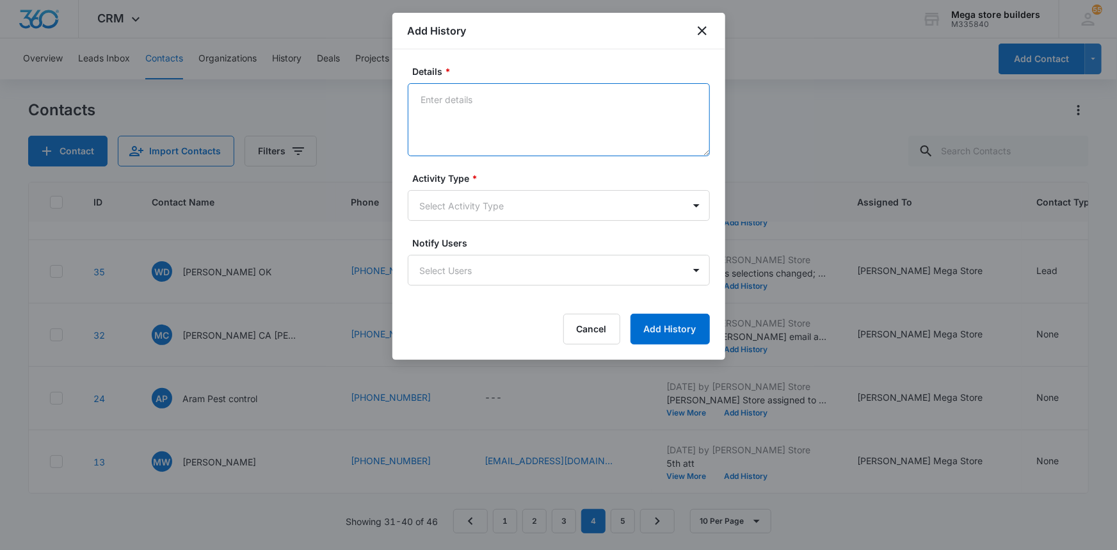
click at [554, 109] on textarea "Details *" at bounding box center [559, 119] width 302 height 73
type textarea "sending final email"
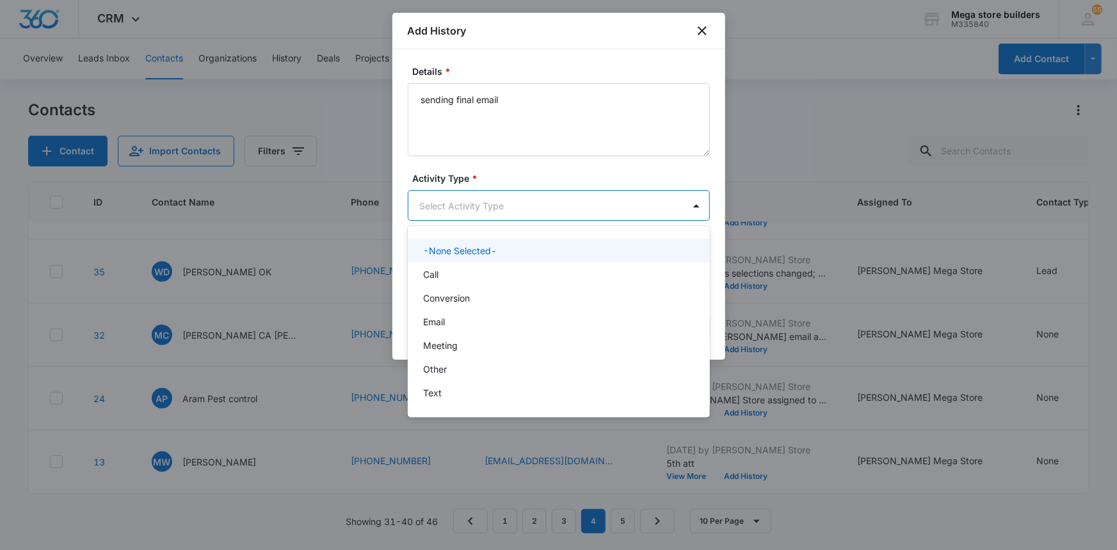
click at [472, 201] on body "CRM Apps Reputation Forms CRM Email Social Content Ads Intelligence Files Brand…" at bounding box center [558, 275] width 1117 height 550
click at [436, 315] on p "Email" at bounding box center [434, 321] width 22 height 13
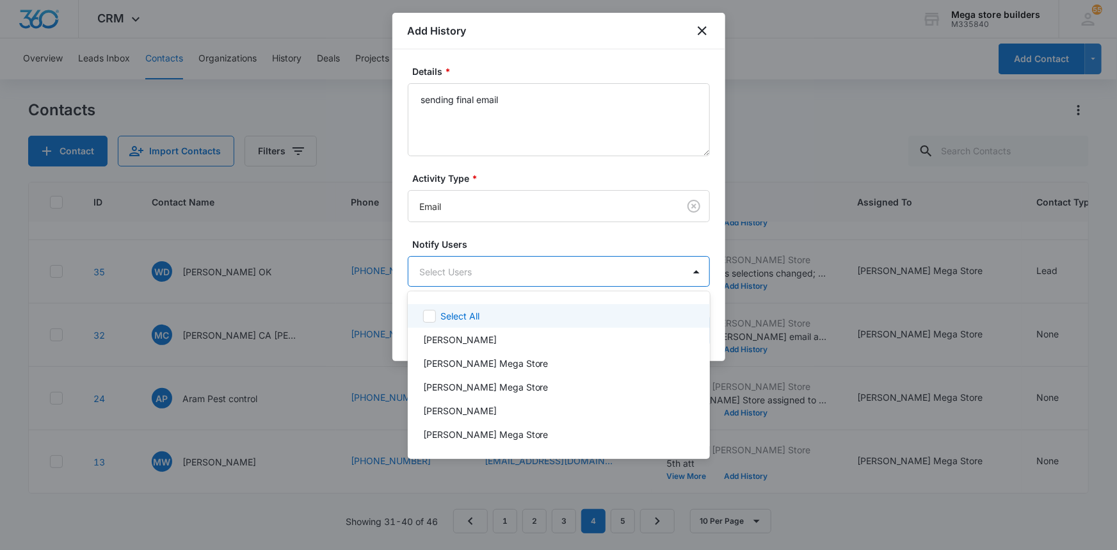
click at [557, 275] on body "CRM Apps Reputation Forms CRM Email Social Content Ads Intelligence Files Brand…" at bounding box center [558, 275] width 1117 height 550
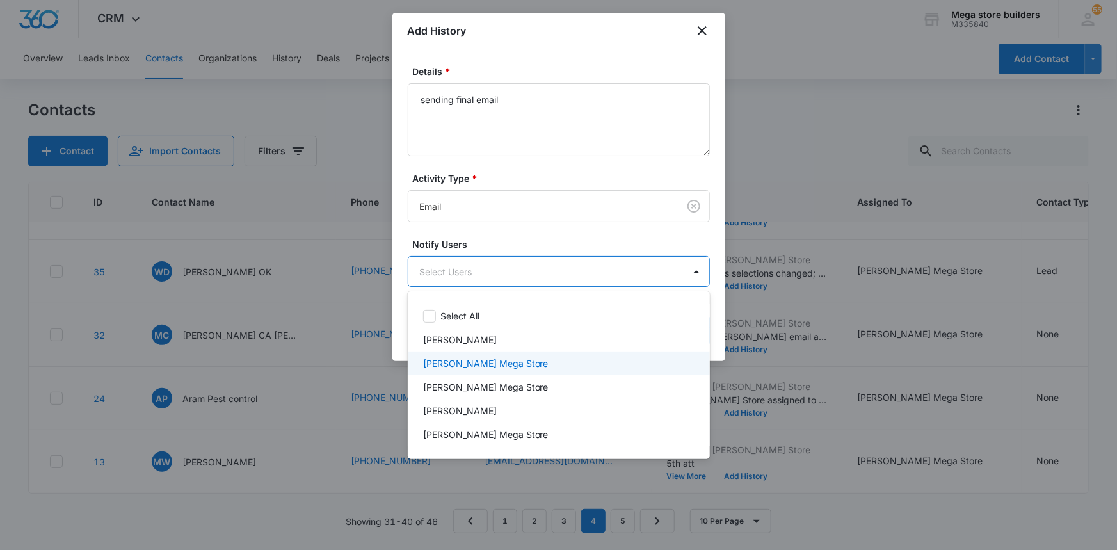
click at [479, 363] on p "[PERSON_NAME] Mega Store" at bounding box center [485, 362] width 125 height 13
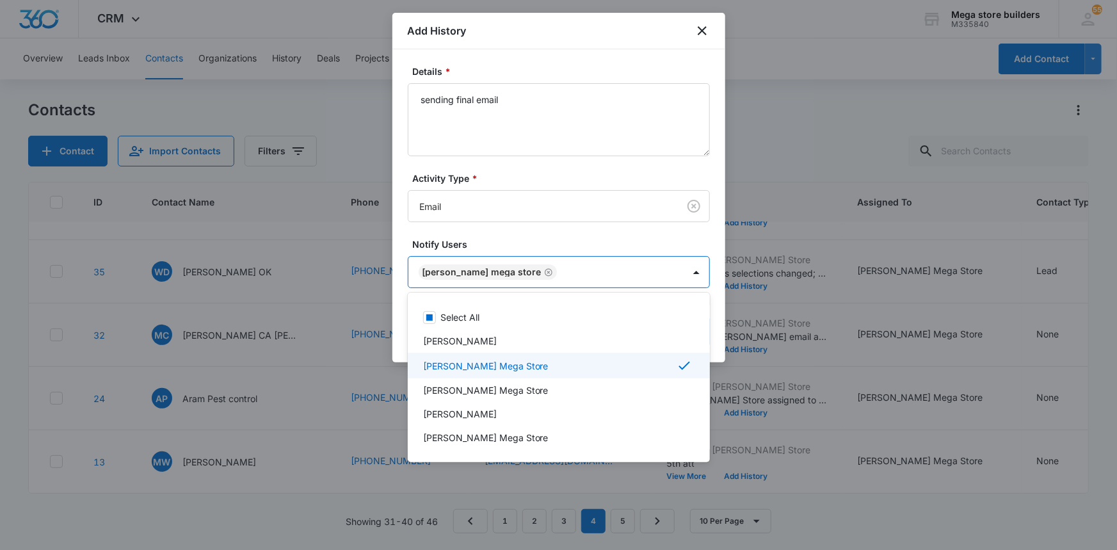
click at [741, 364] on div at bounding box center [558, 275] width 1117 height 550
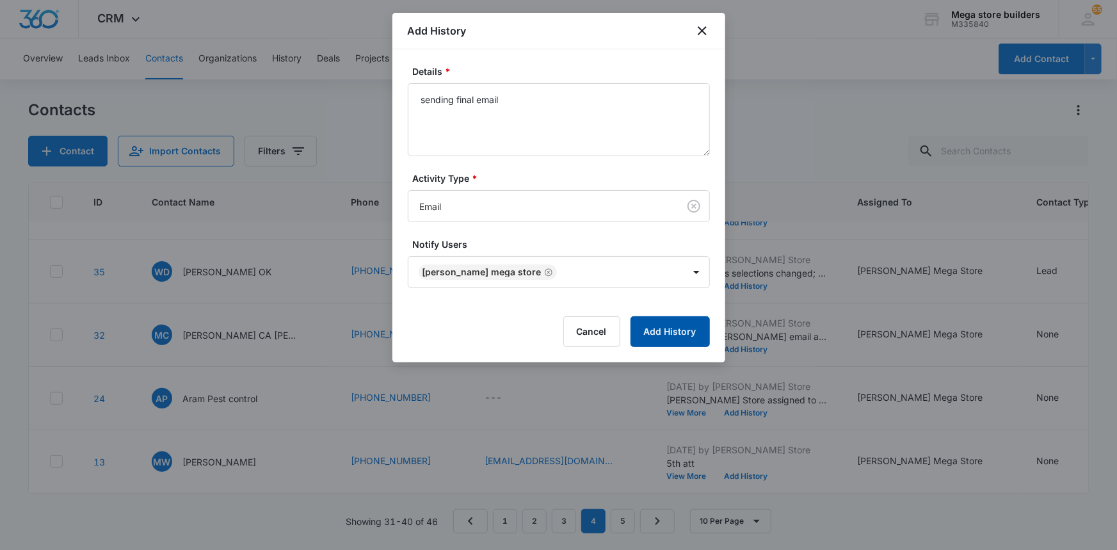
click at [667, 330] on button "Add History" at bounding box center [669, 331] width 79 height 31
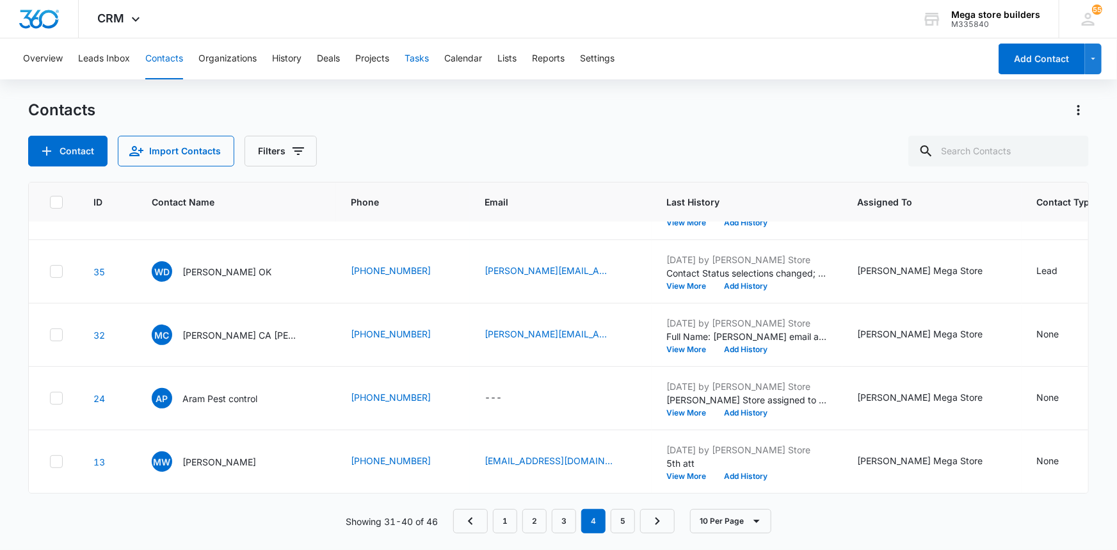
click at [427, 54] on button "Tasks" at bounding box center [416, 58] width 24 height 41
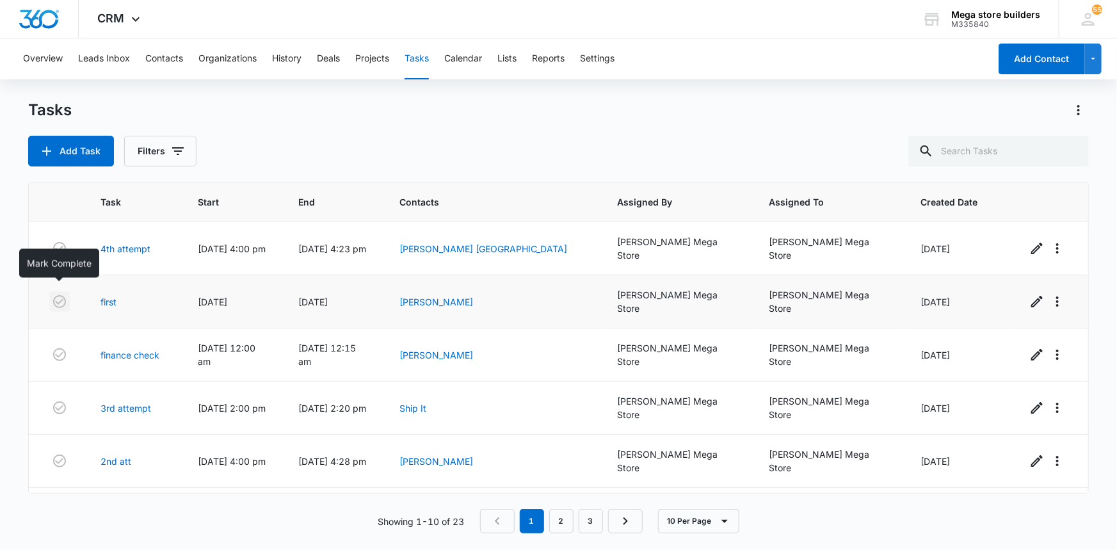
click at [60, 295] on icon "button" at bounding box center [59, 301] width 13 height 13
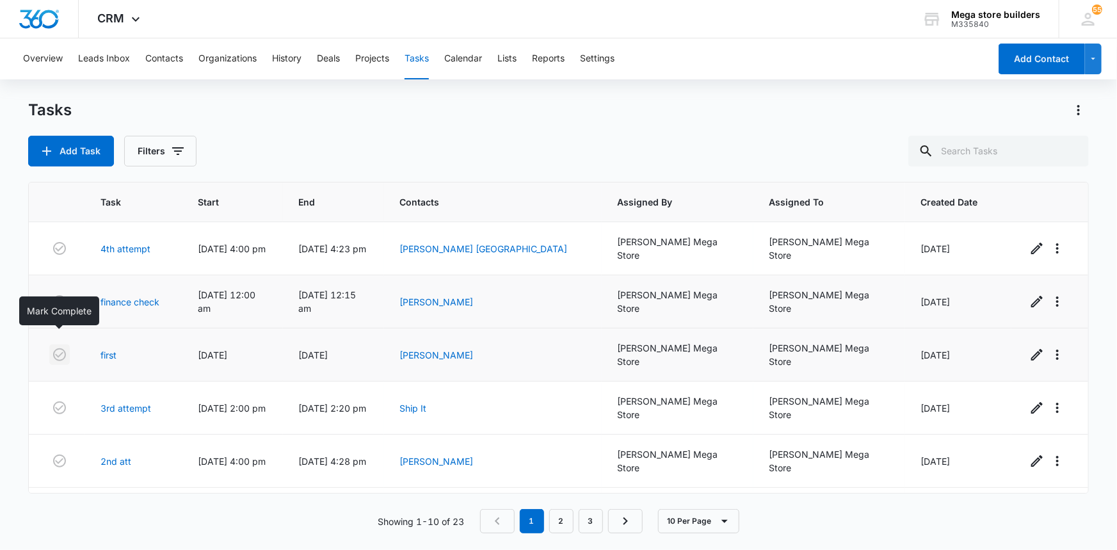
click at [64, 348] on icon "button" at bounding box center [59, 354] width 13 height 13
click at [62, 348] on icon "button" at bounding box center [59, 354] width 13 height 13
click at [54, 348] on icon "button" at bounding box center [59, 354] width 13 height 13
click at [59, 347] on icon "button" at bounding box center [59, 354] width 15 height 15
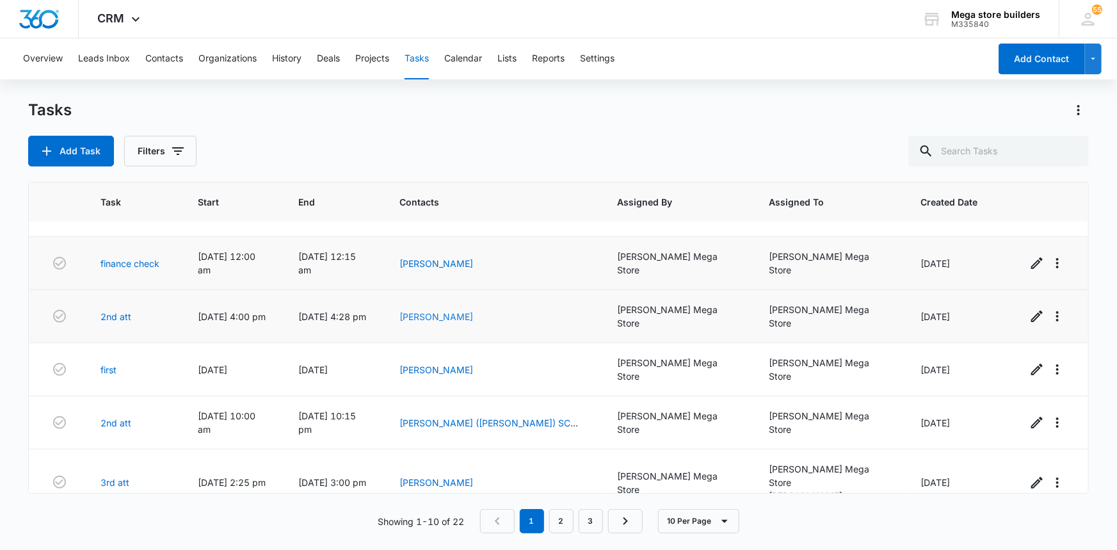
scroll to position [58, 0]
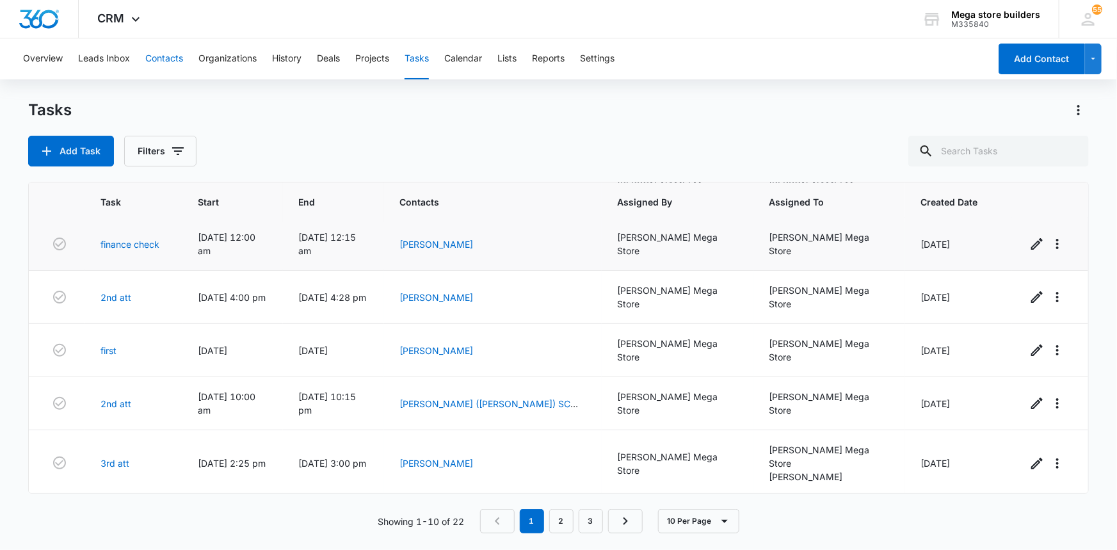
click at [161, 59] on button "Contacts" at bounding box center [164, 58] width 38 height 41
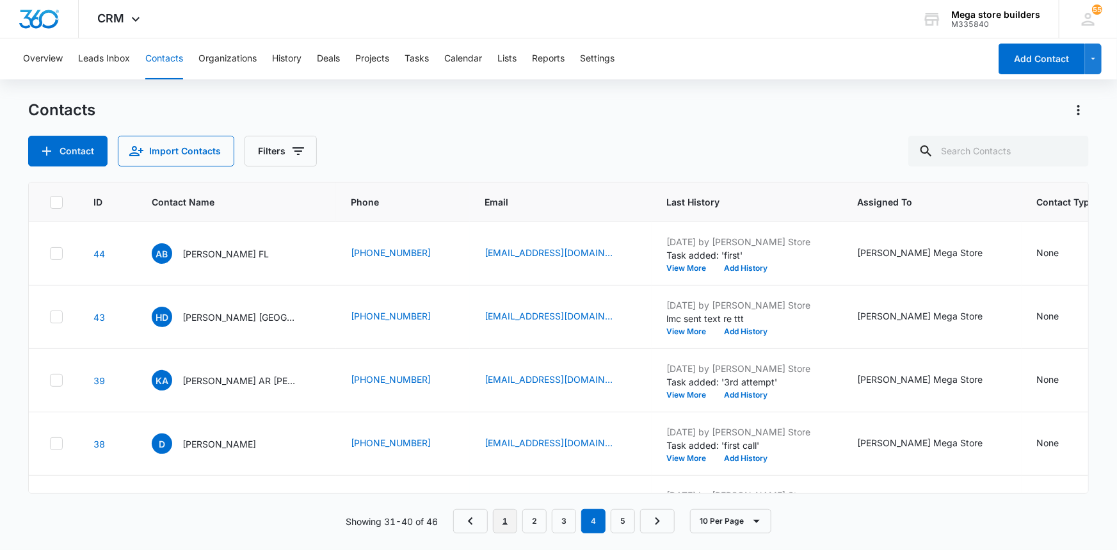
click at [512, 520] on link "1" at bounding box center [505, 521] width 24 height 24
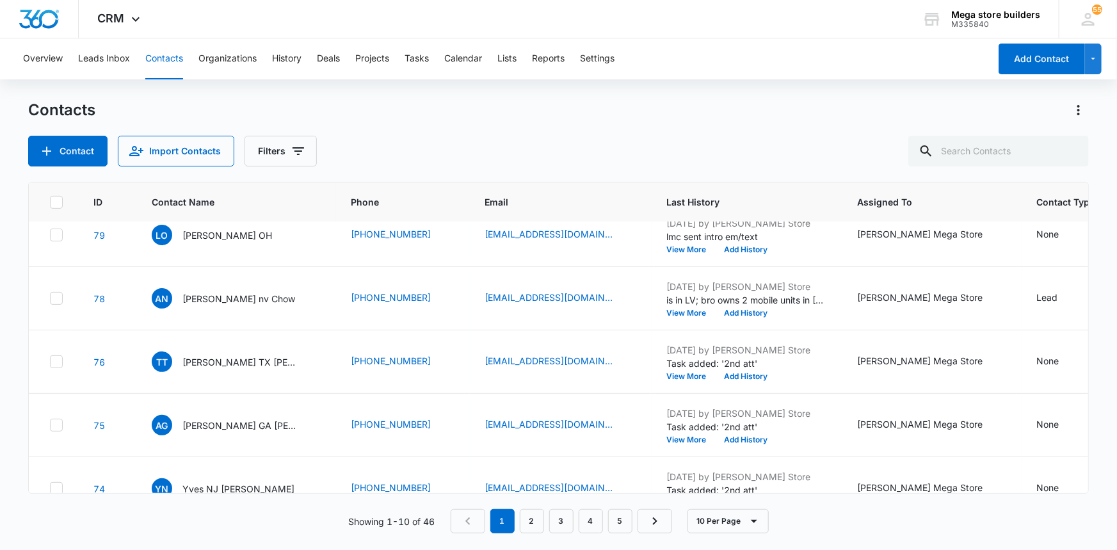
scroll to position [370, 0]
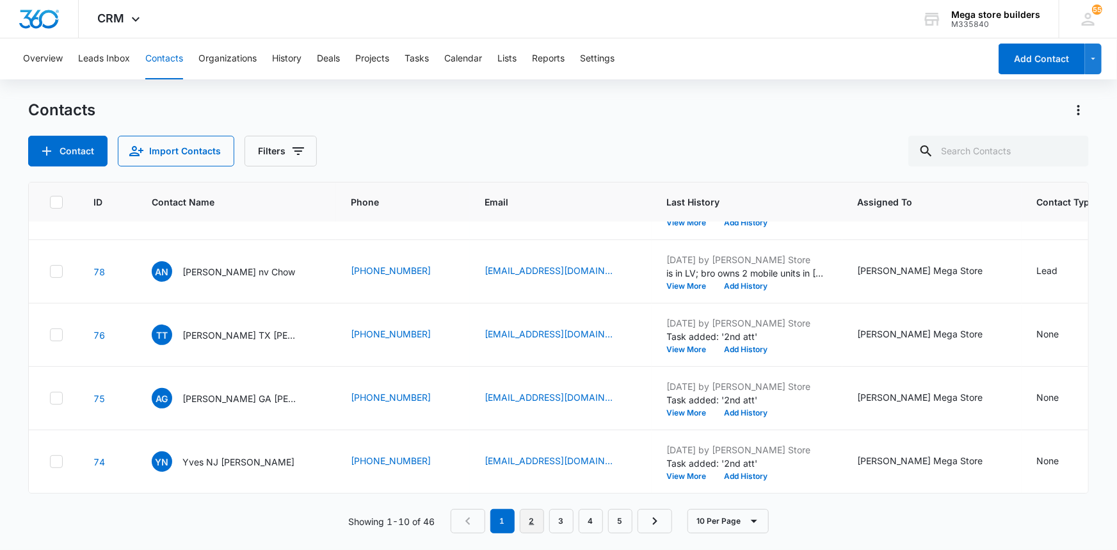
click at [534, 518] on link "2" at bounding box center [532, 521] width 24 height 24
click at [568, 525] on link "3" at bounding box center [564, 521] width 24 height 24
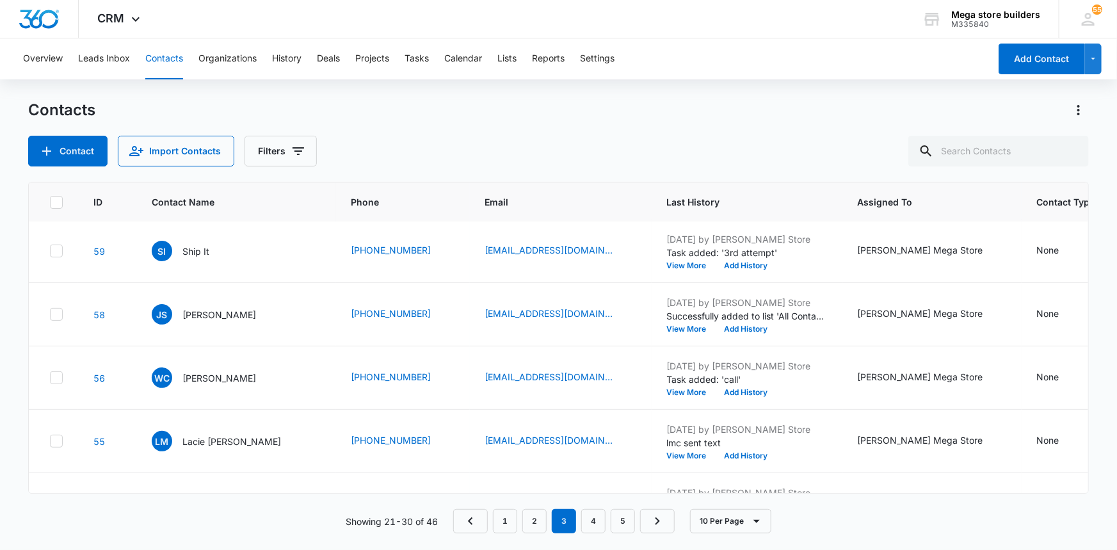
scroll to position [0, 0]
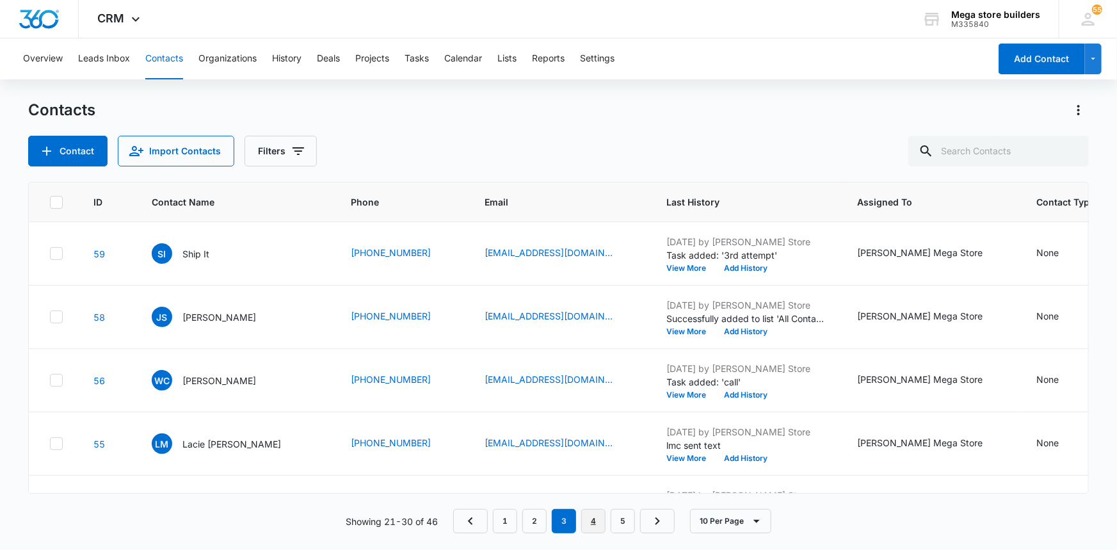
click at [590, 525] on link "4" at bounding box center [593, 521] width 24 height 24
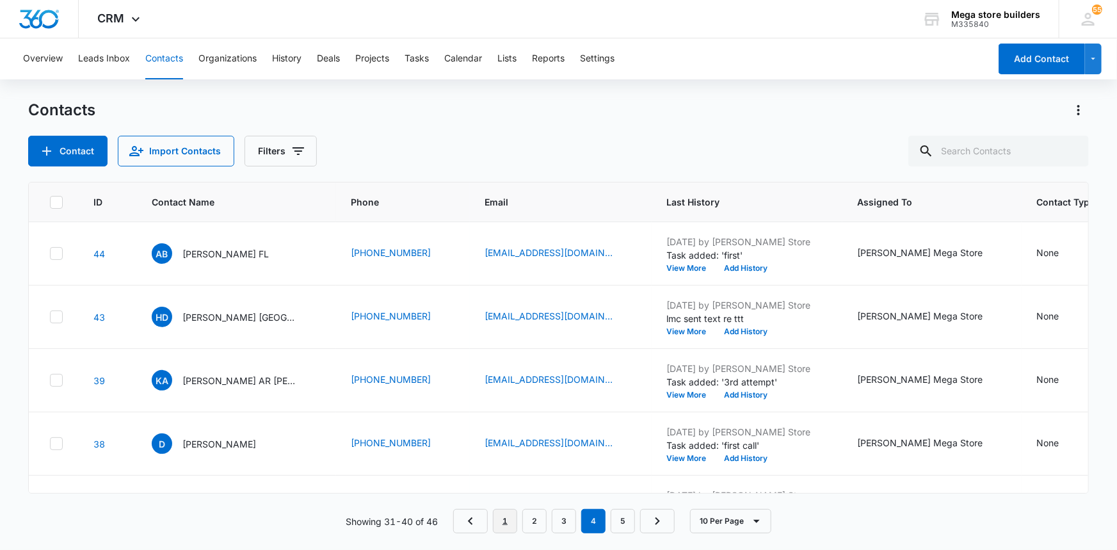
click at [510, 515] on link "1" at bounding box center [505, 521] width 24 height 24
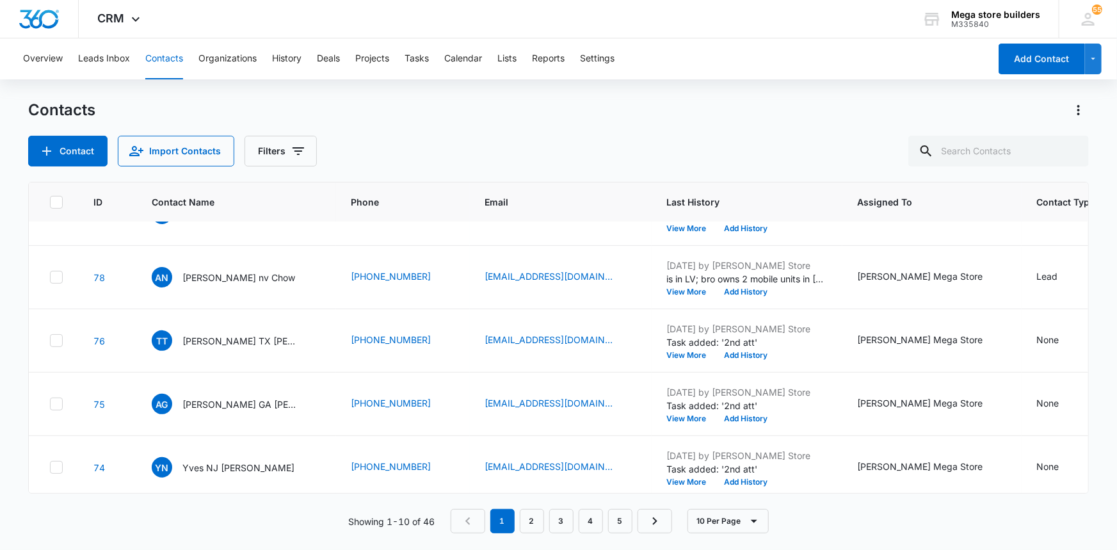
scroll to position [370, 0]
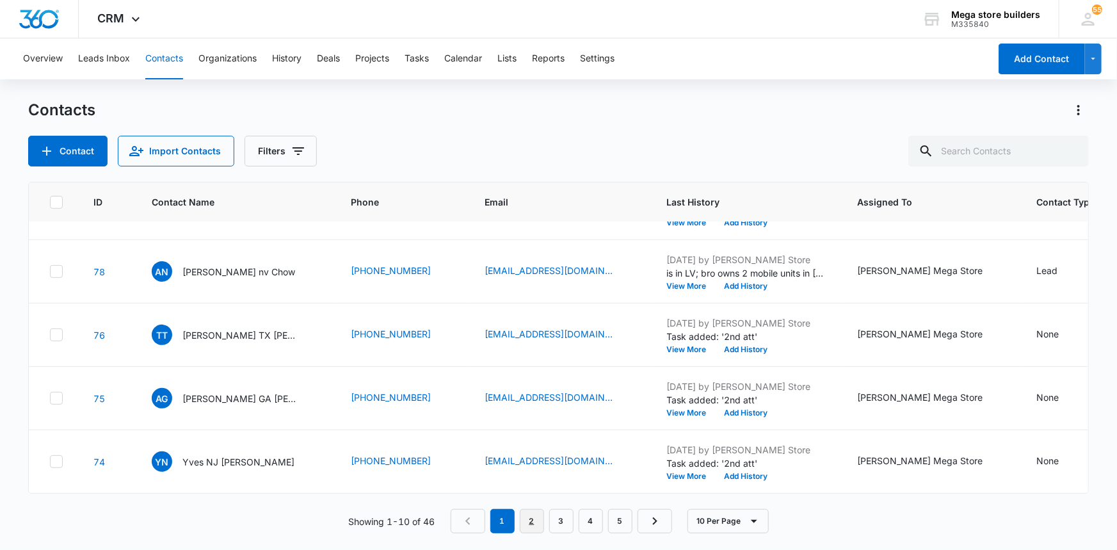
click at [528, 523] on link "2" at bounding box center [532, 521] width 24 height 24
click at [570, 521] on link "3" at bounding box center [564, 521] width 24 height 24
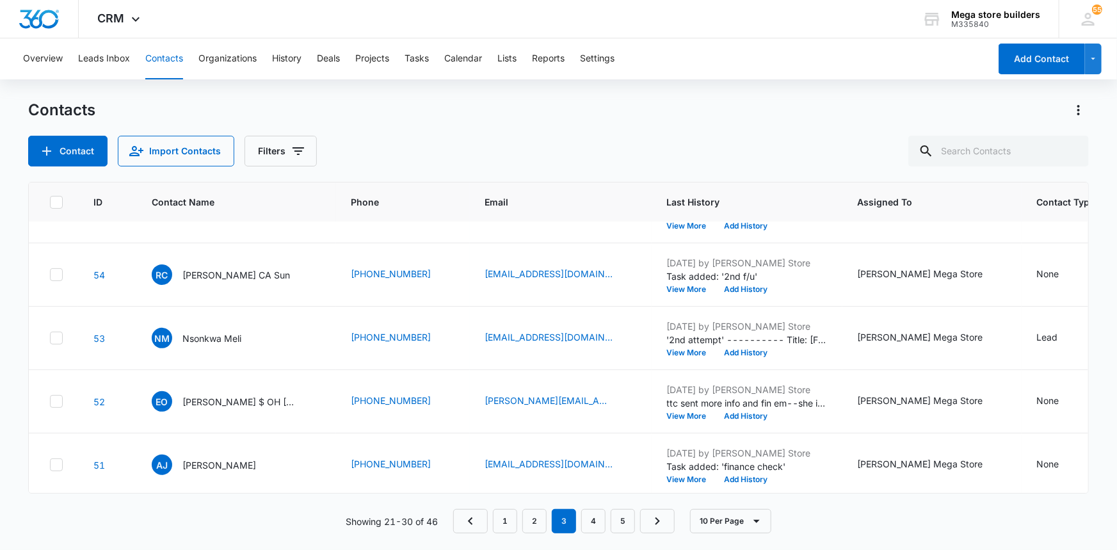
scroll to position [291, 0]
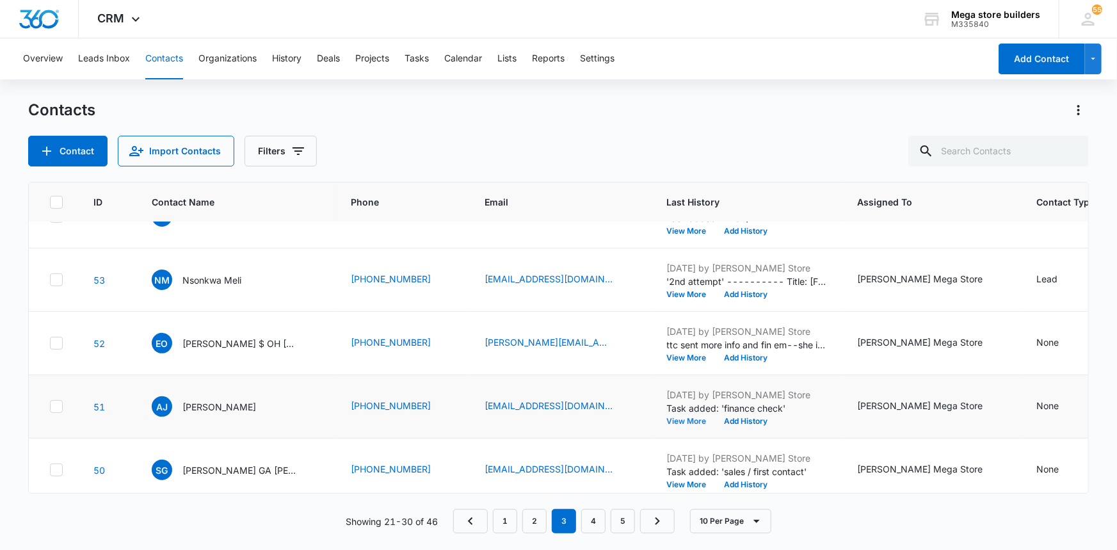
click at [667, 417] on button "View More" at bounding box center [691, 421] width 49 height 8
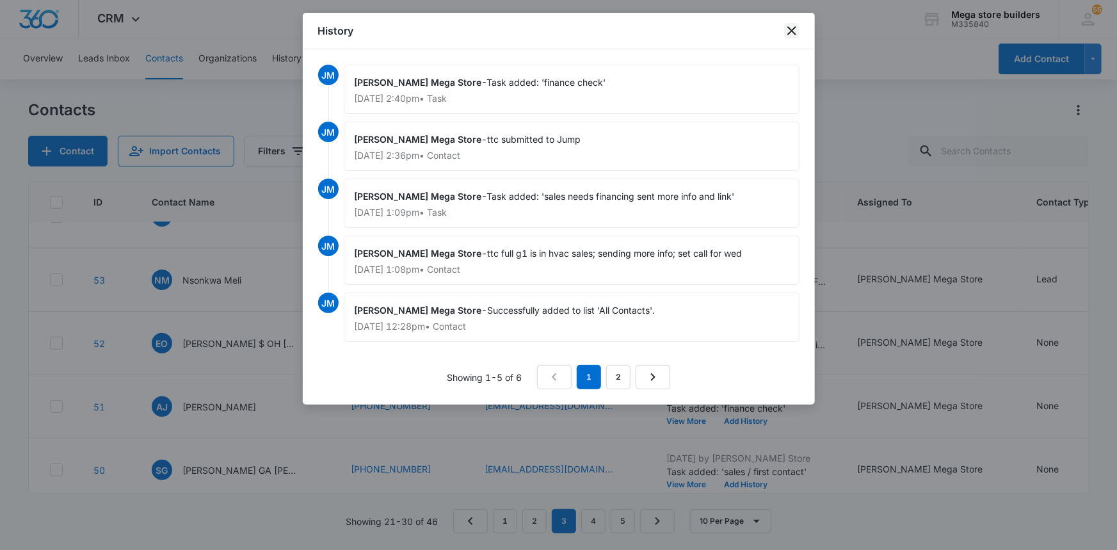
click at [791, 28] on icon "close" at bounding box center [791, 30] width 15 height 15
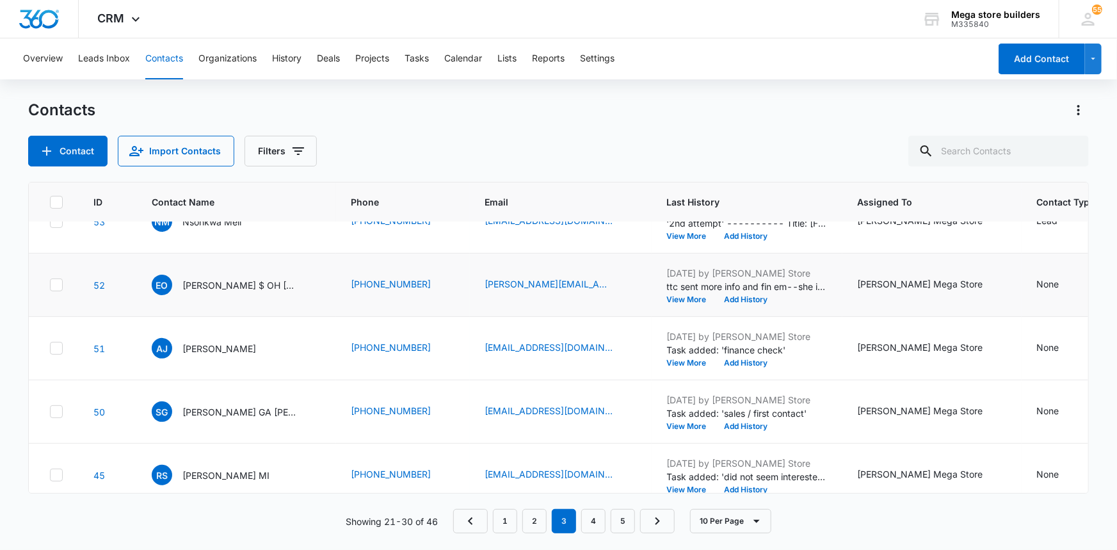
scroll to position [370, 0]
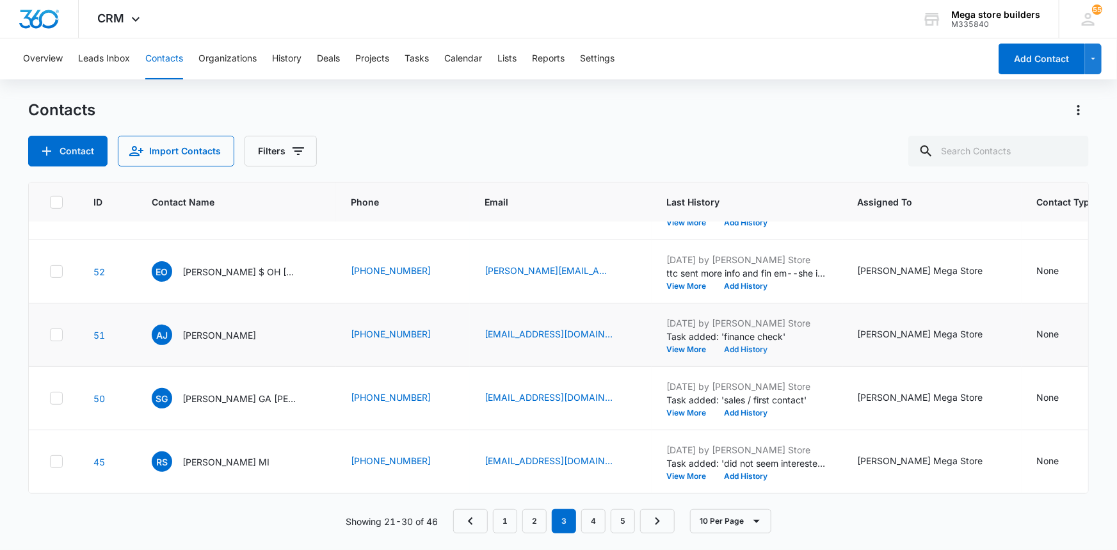
click at [718, 346] on button "Add History" at bounding box center [745, 350] width 61 height 8
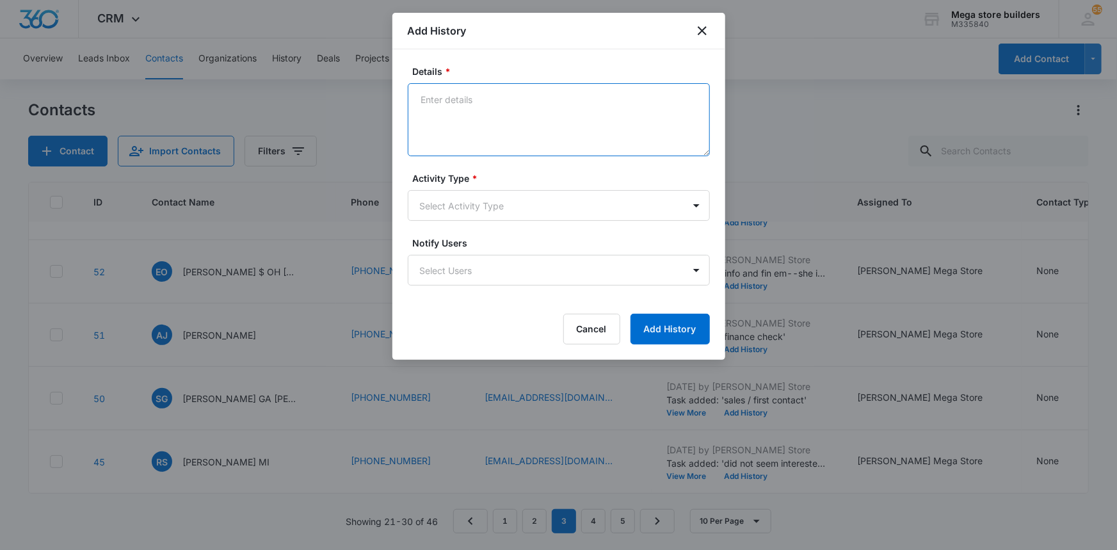
click at [490, 105] on textarea "Details *" at bounding box center [559, 119] width 302 height 73
type textarea "lmc re status of Jump; cked w/ Paz also"
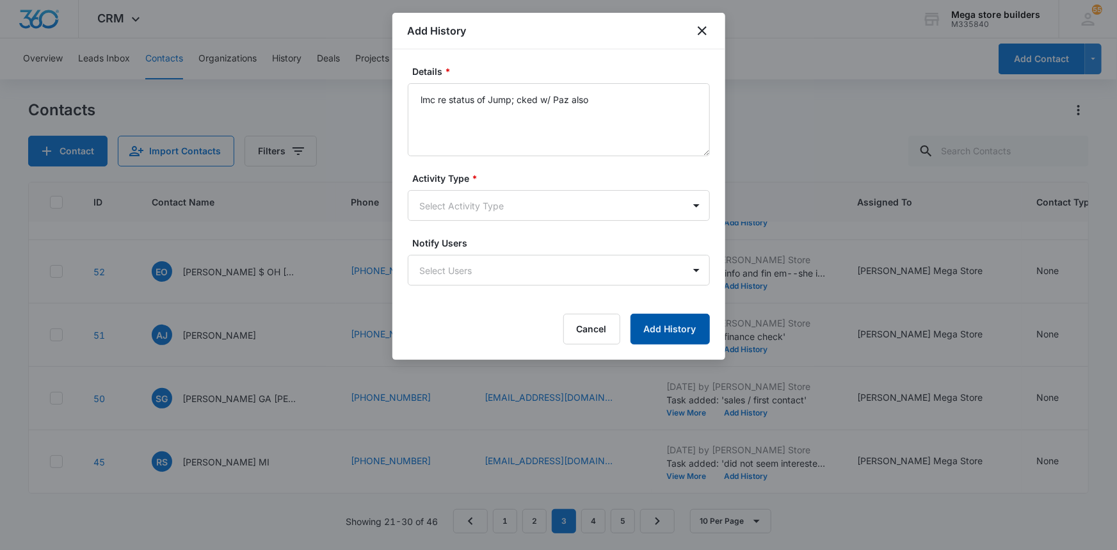
click at [646, 321] on button "Add History" at bounding box center [669, 329] width 79 height 31
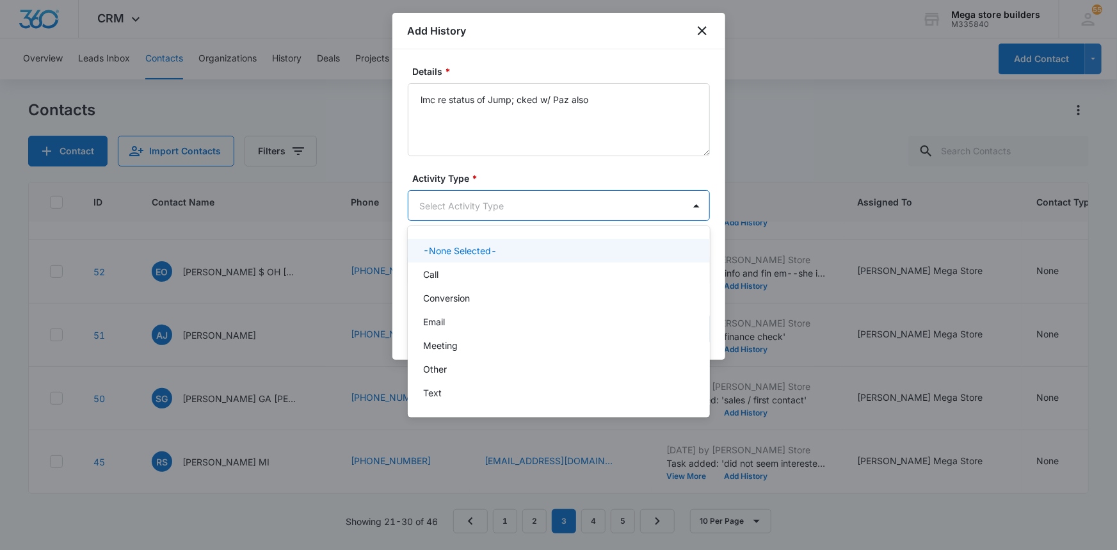
click at [466, 209] on body "CRM Apps Reputation Forms CRM Email Social Content Ads Intelligence Files Brand…" at bounding box center [558, 275] width 1117 height 550
click at [435, 269] on p "Call" at bounding box center [430, 274] width 15 height 13
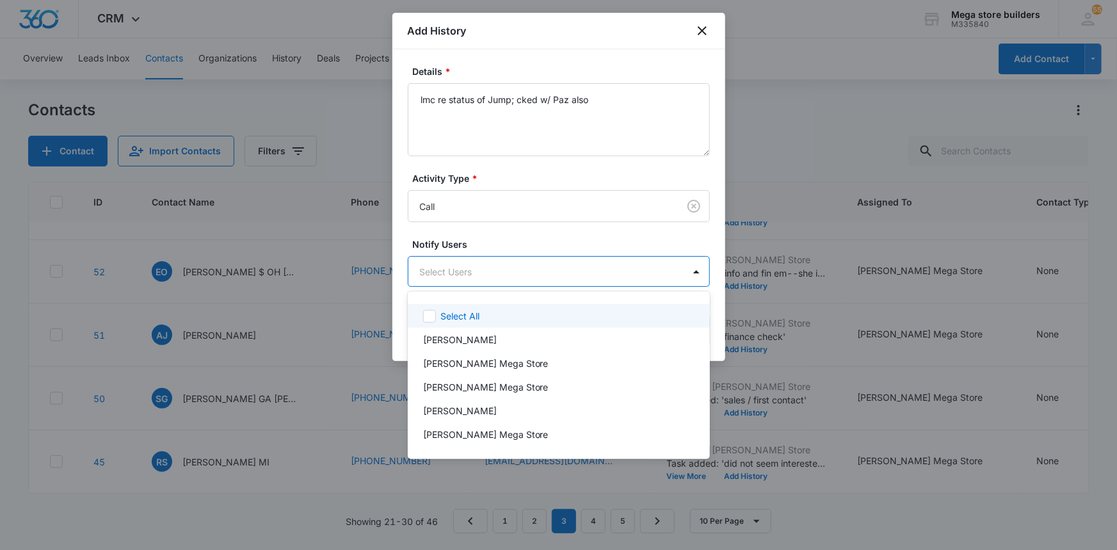
click at [568, 274] on body "CRM Apps Reputation Forms CRM Email Social Content Ads Intelligence Files Brand…" at bounding box center [558, 275] width 1117 height 550
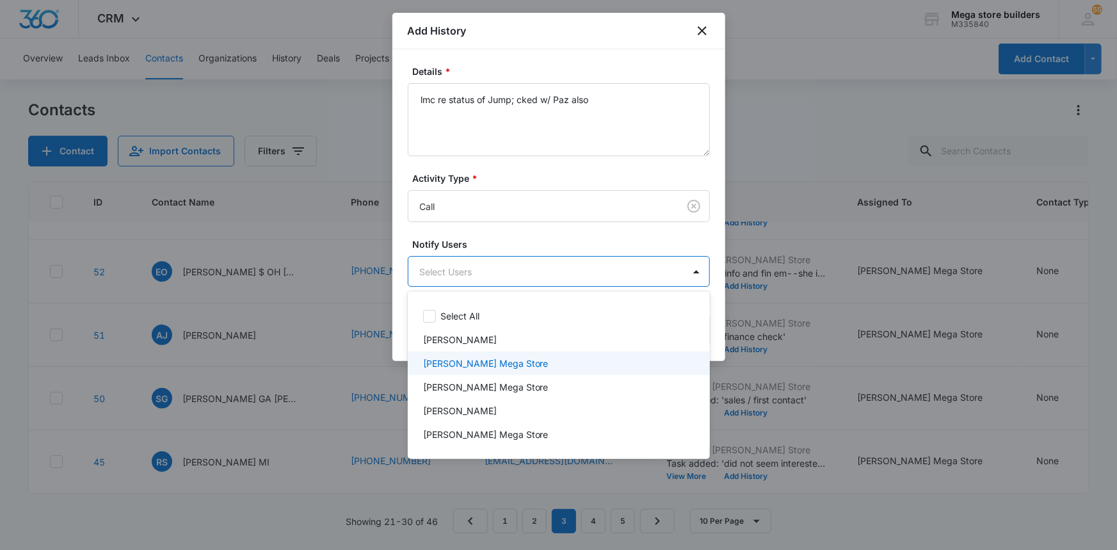
click at [493, 369] on p "[PERSON_NAME] Mega Store" at bounding box center [485, 362] width 125 height 13
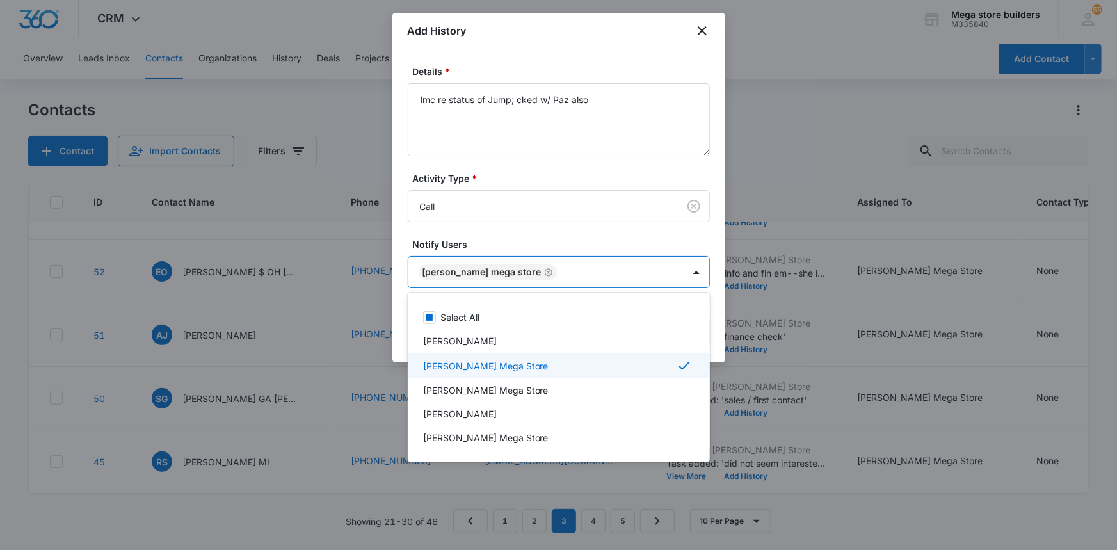
click at [748, 387] on div at bounding box center [558, 275] width 1117 height 550
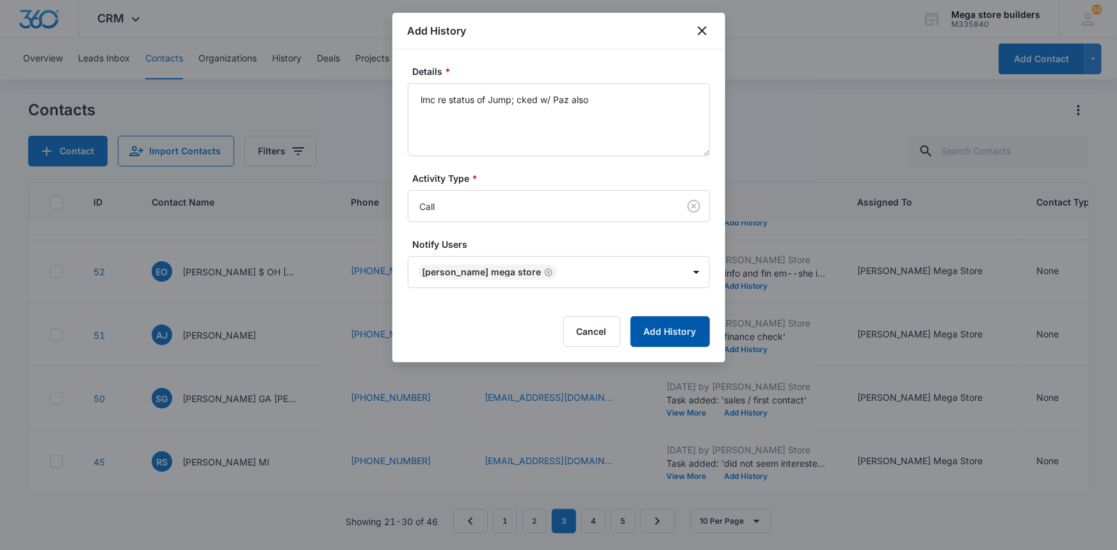
click at [687, 339] on button "Add History" at bounding box center [669, 331] width 79 height 31
